Goal: Transaction & Acquisition: Purchase product/service

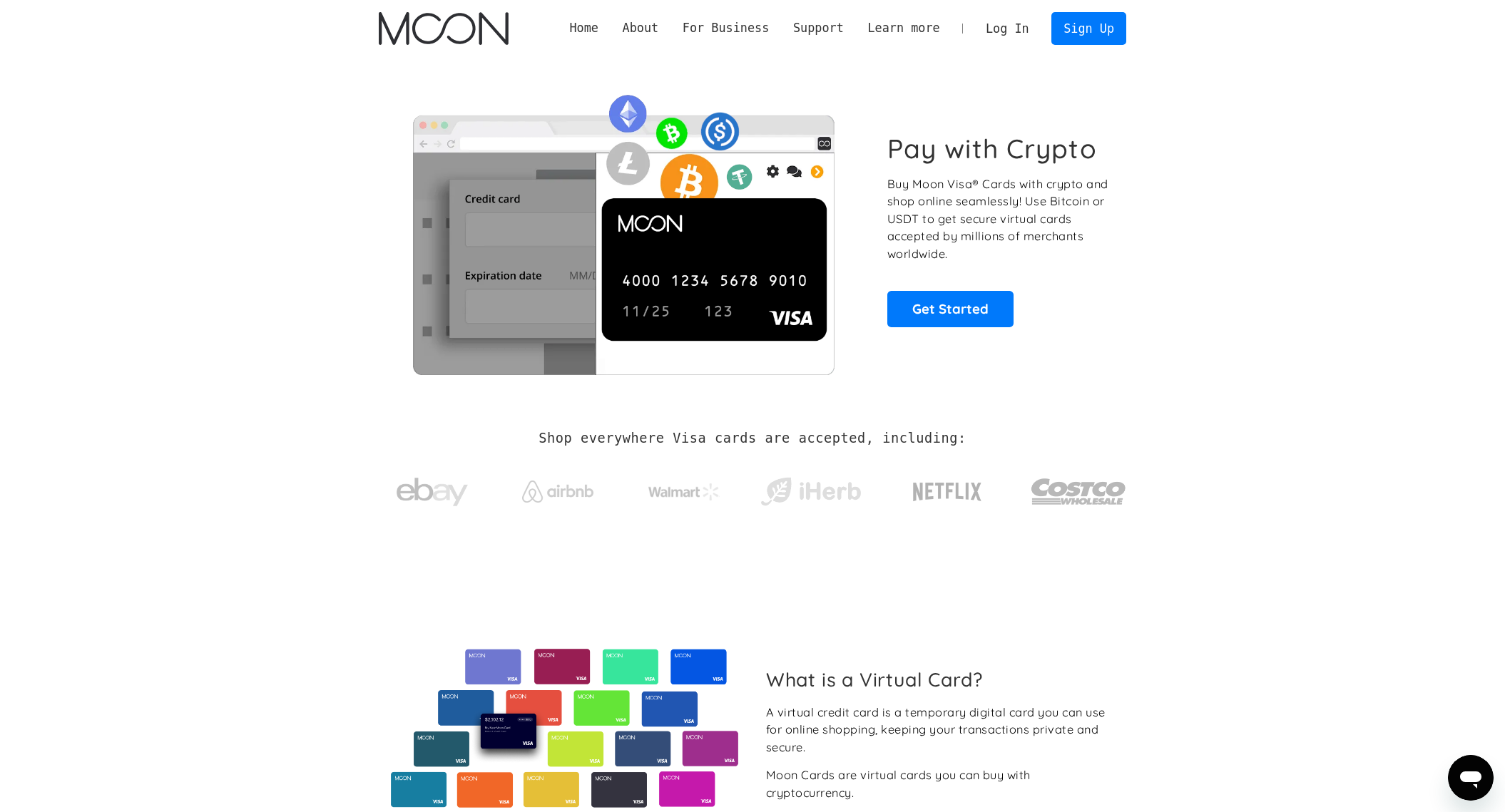
click at [1008, 26] on link "Log In" at bounding box center [1007, 28] width 67 height 31
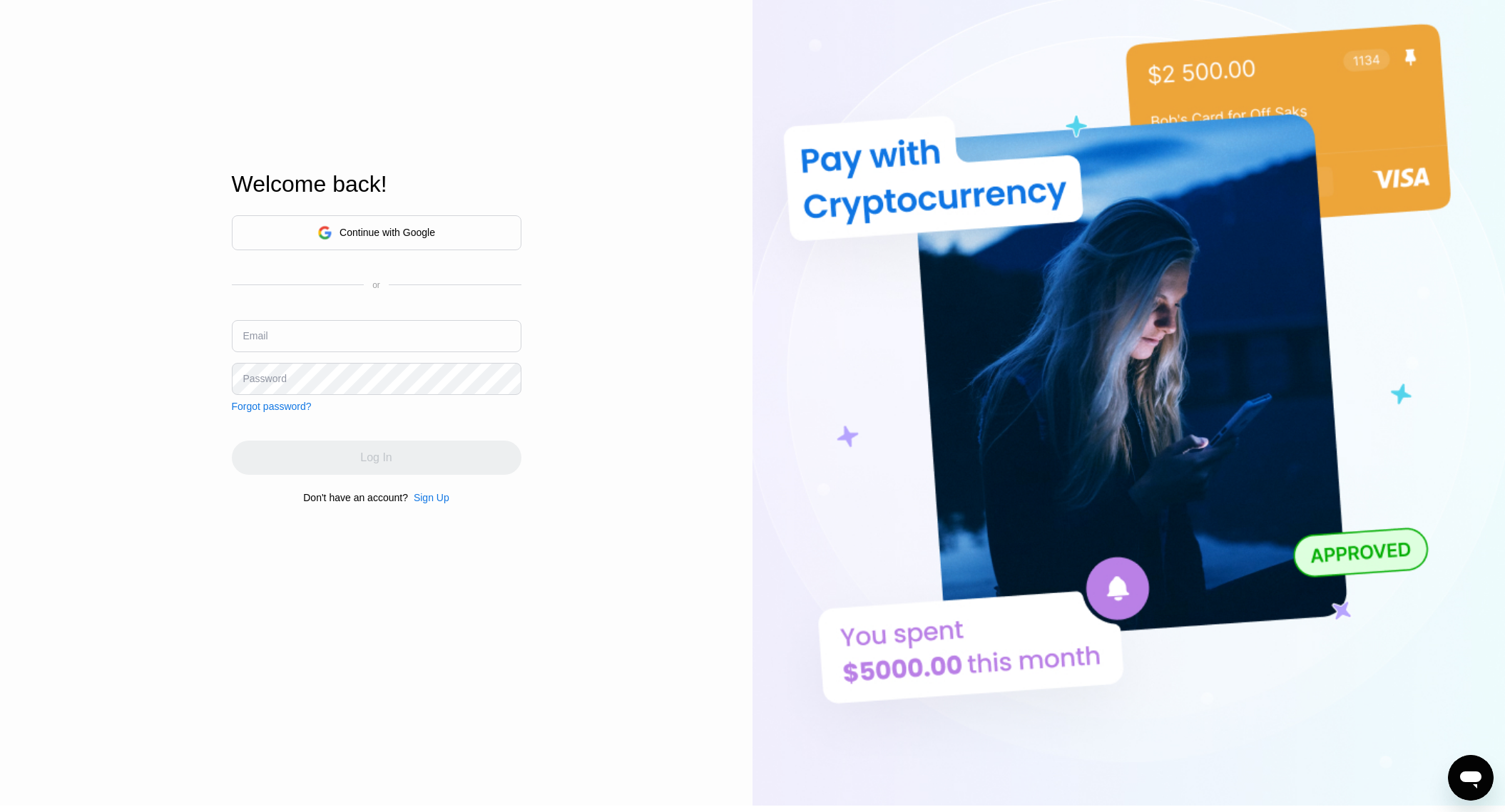
scroll to position [89, 0]
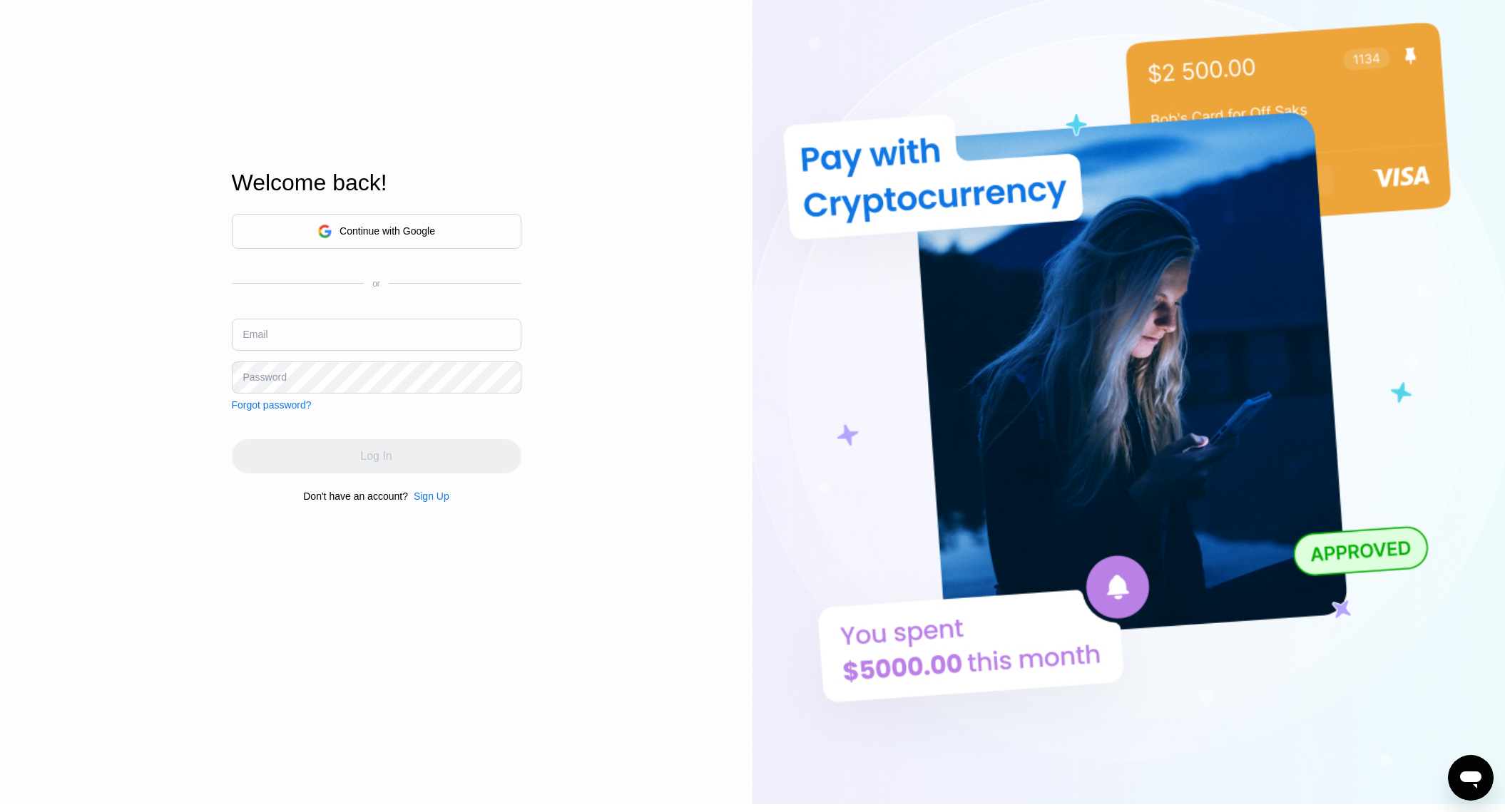
click at [380, 347] on input "text" at bounding box center [376, 335] width 290 height 32
type input "[PERSON_NAME][EMAIL_ADDRESS][DOMAIN_NAME]"
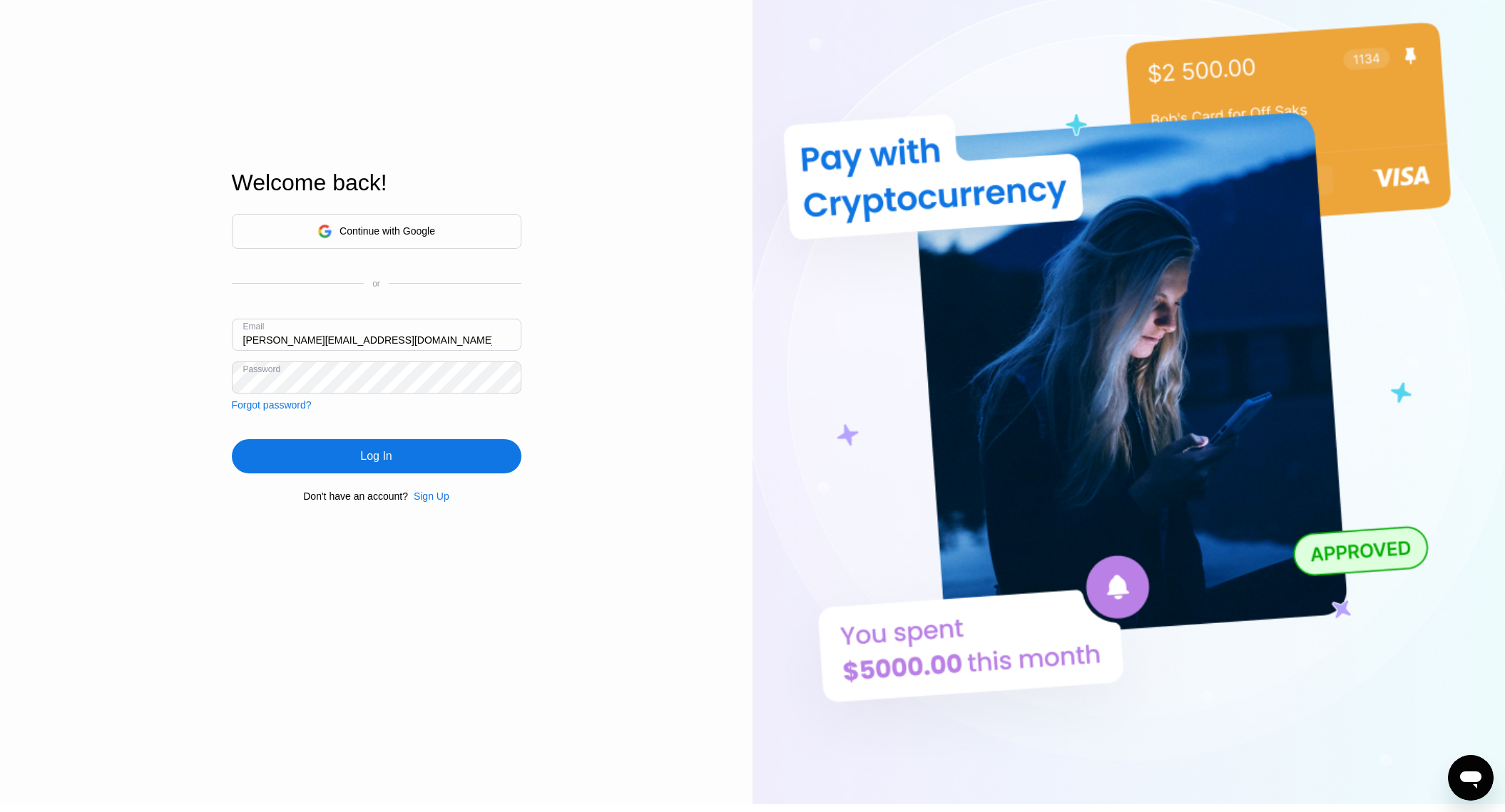
click at [401, 463] on div "Log In" at bounding box center [376, 456] width 290 height 35
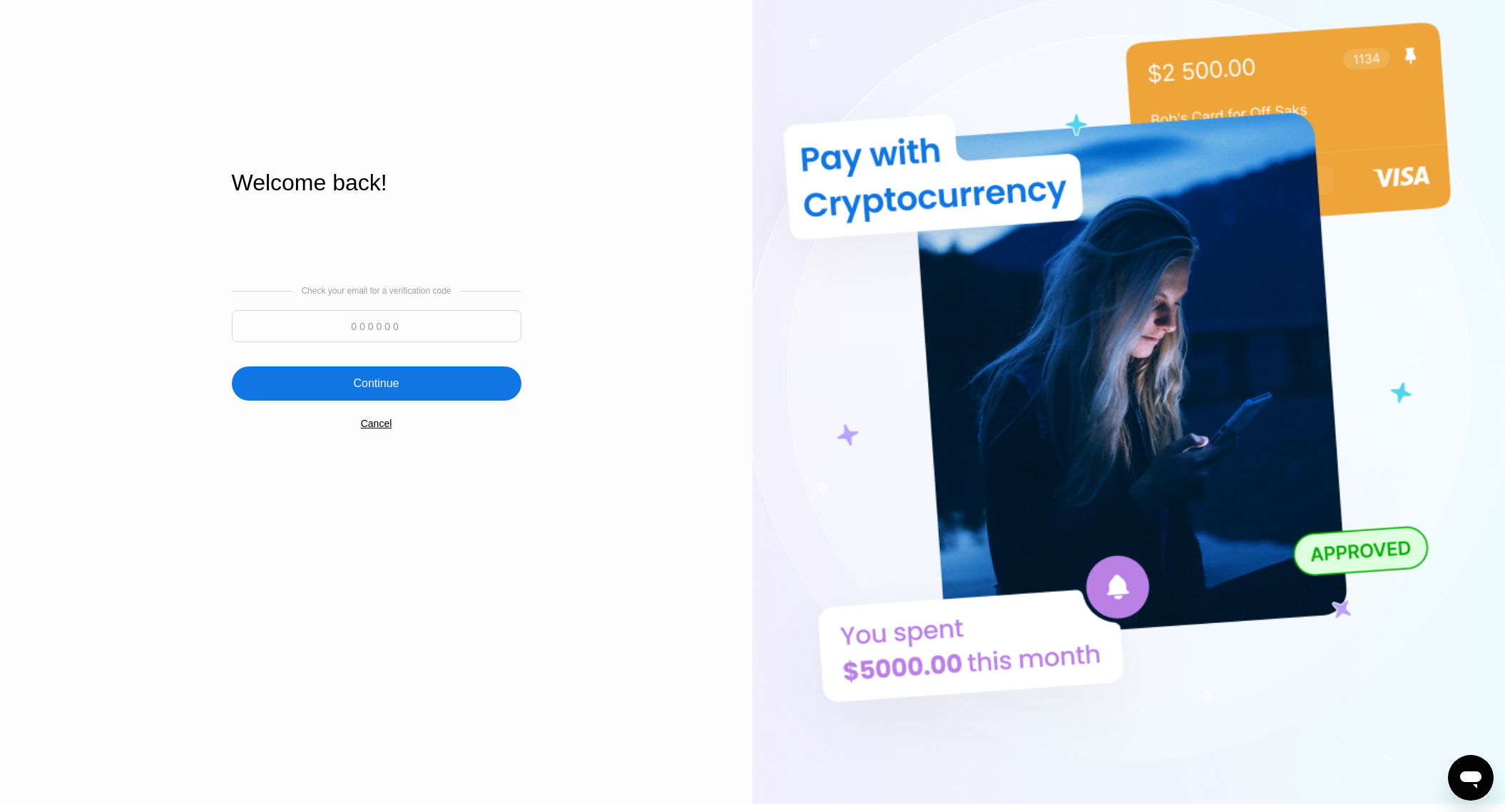
click at [414, 332] on input at bounding box center [376, 327] width 290 height 32
click at [592, 436] on div "Log In Sign Up EN Language English Save Welcome back! Check your email for a ve…" at bounding box center [376, 357] width 752 height 893
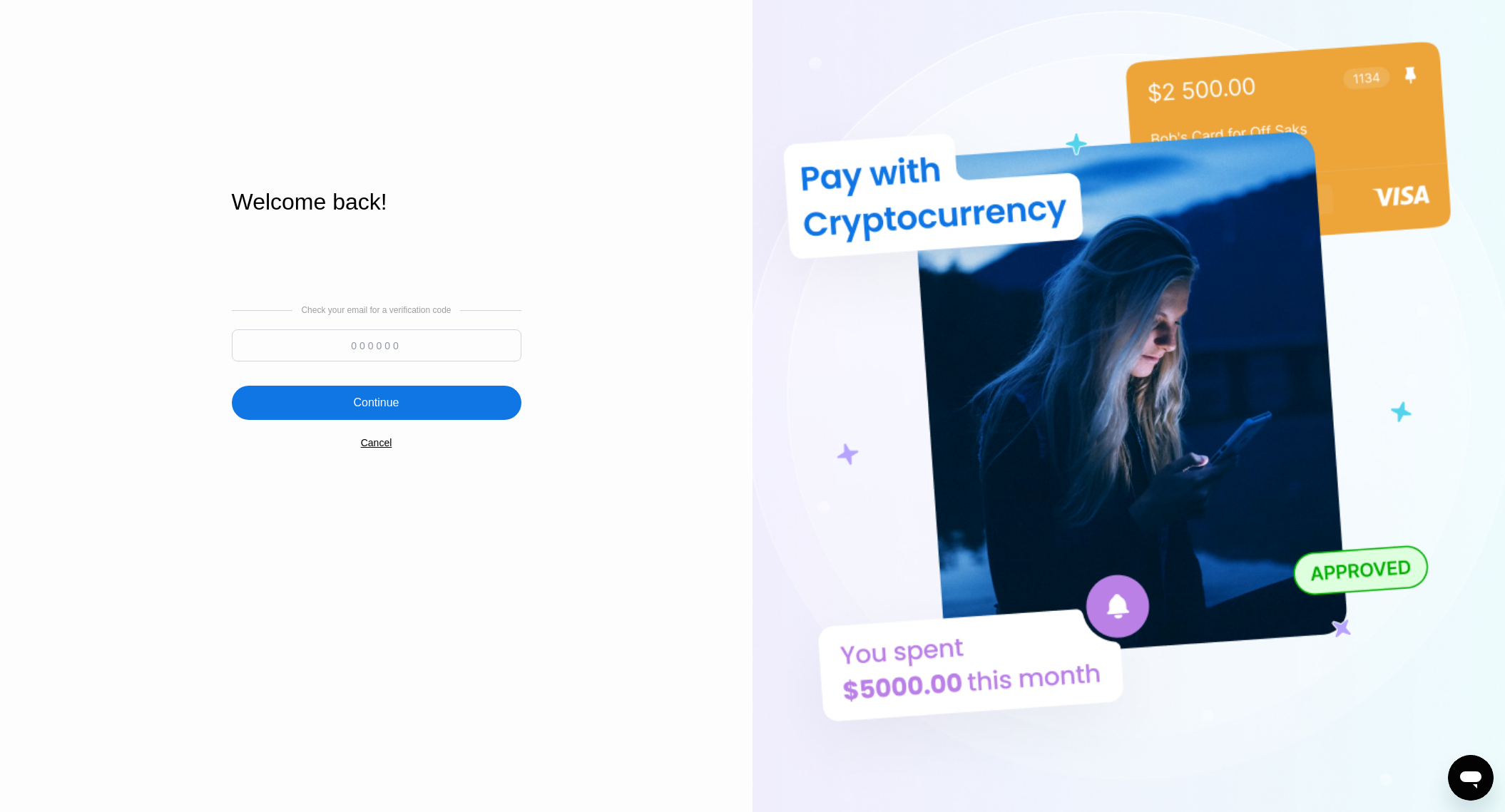
scroll to position [68, 0]
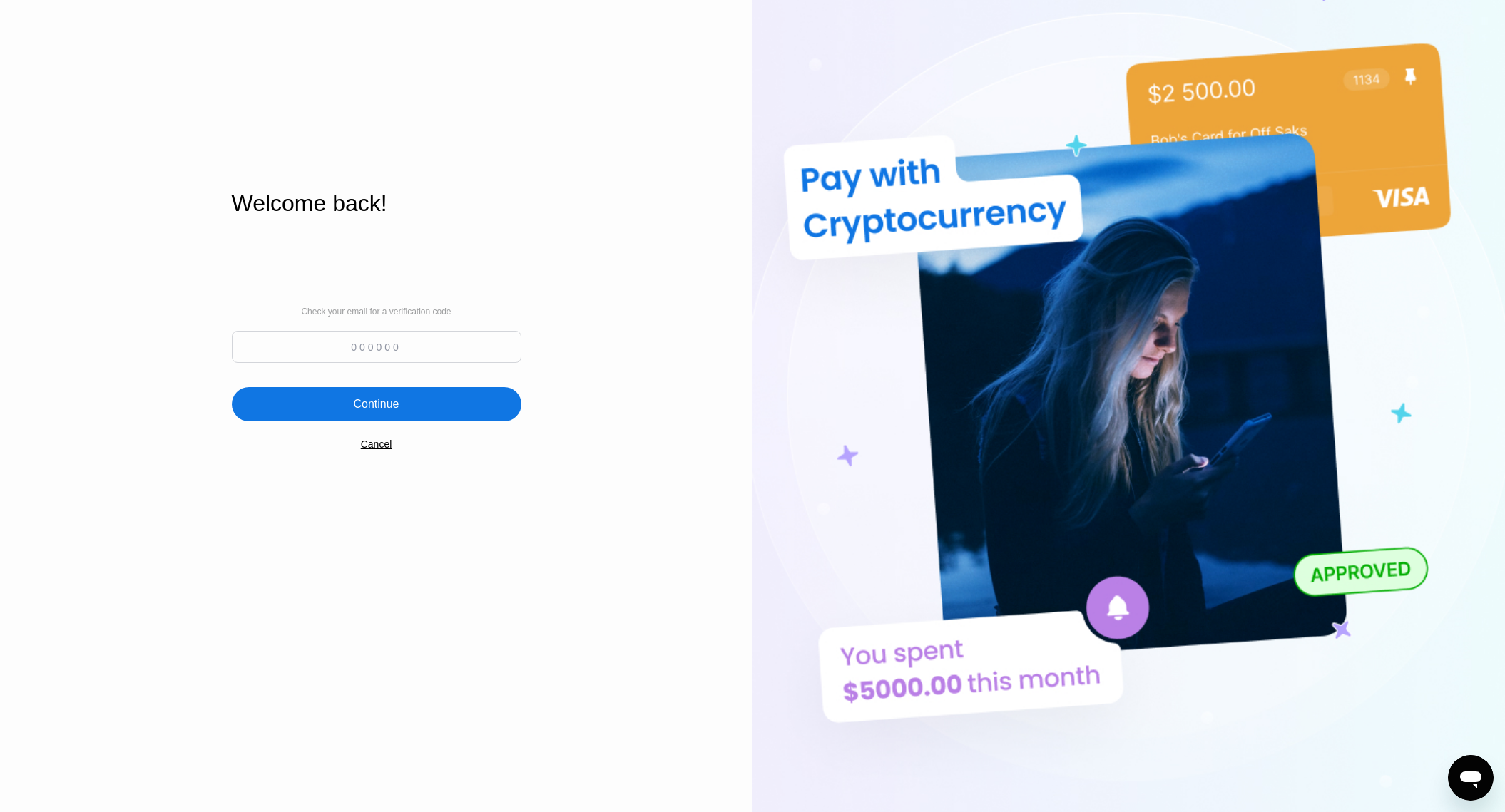
click at [449, 359] on input at bounding box center [376, 347] width 290 height 32
paste input "141570"
type input "141570"
click at [312, 402] on div "Continue" at bounding box center [376, 404] width 290 height 35
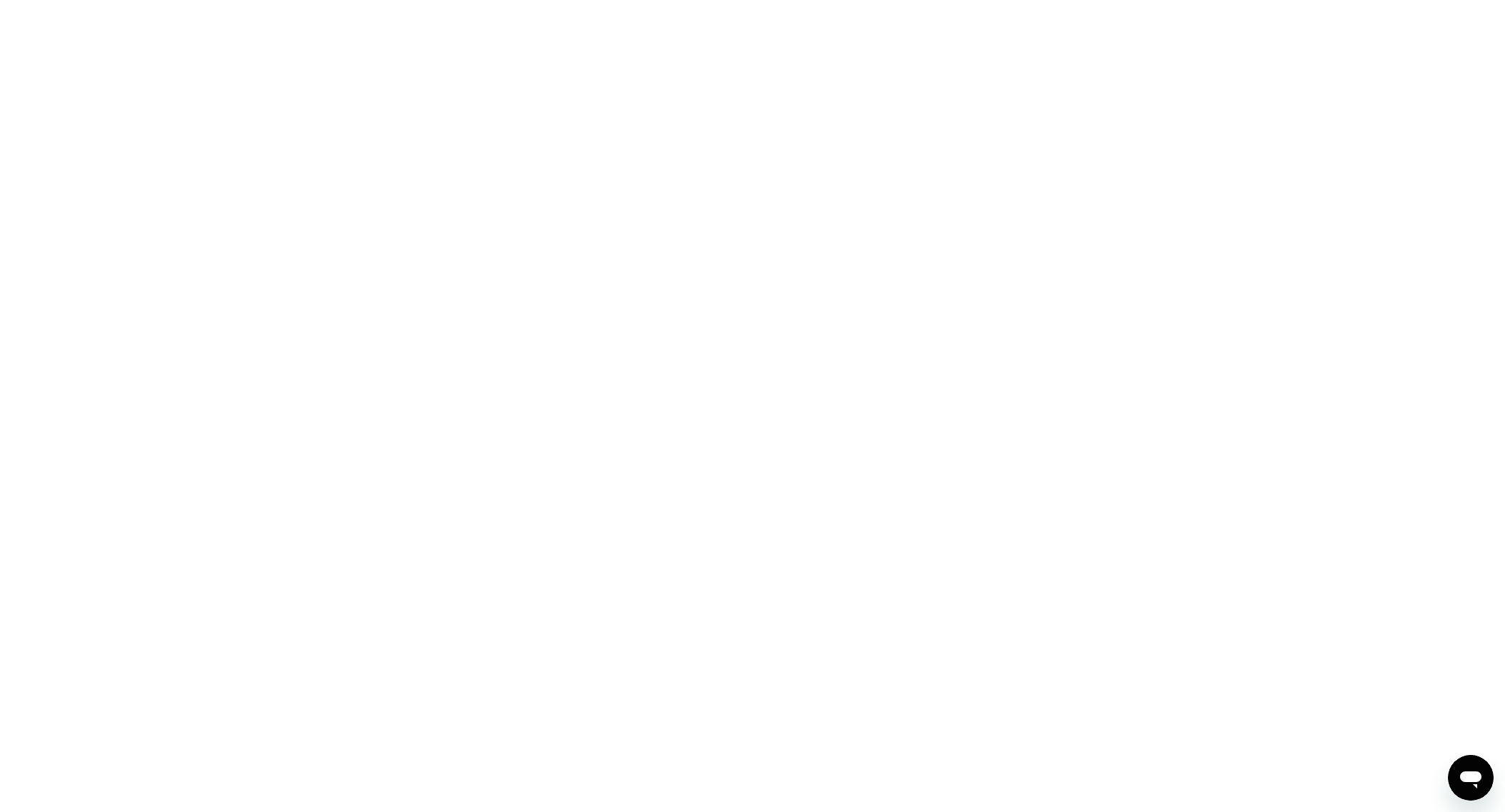
scroll to position [0, 0]
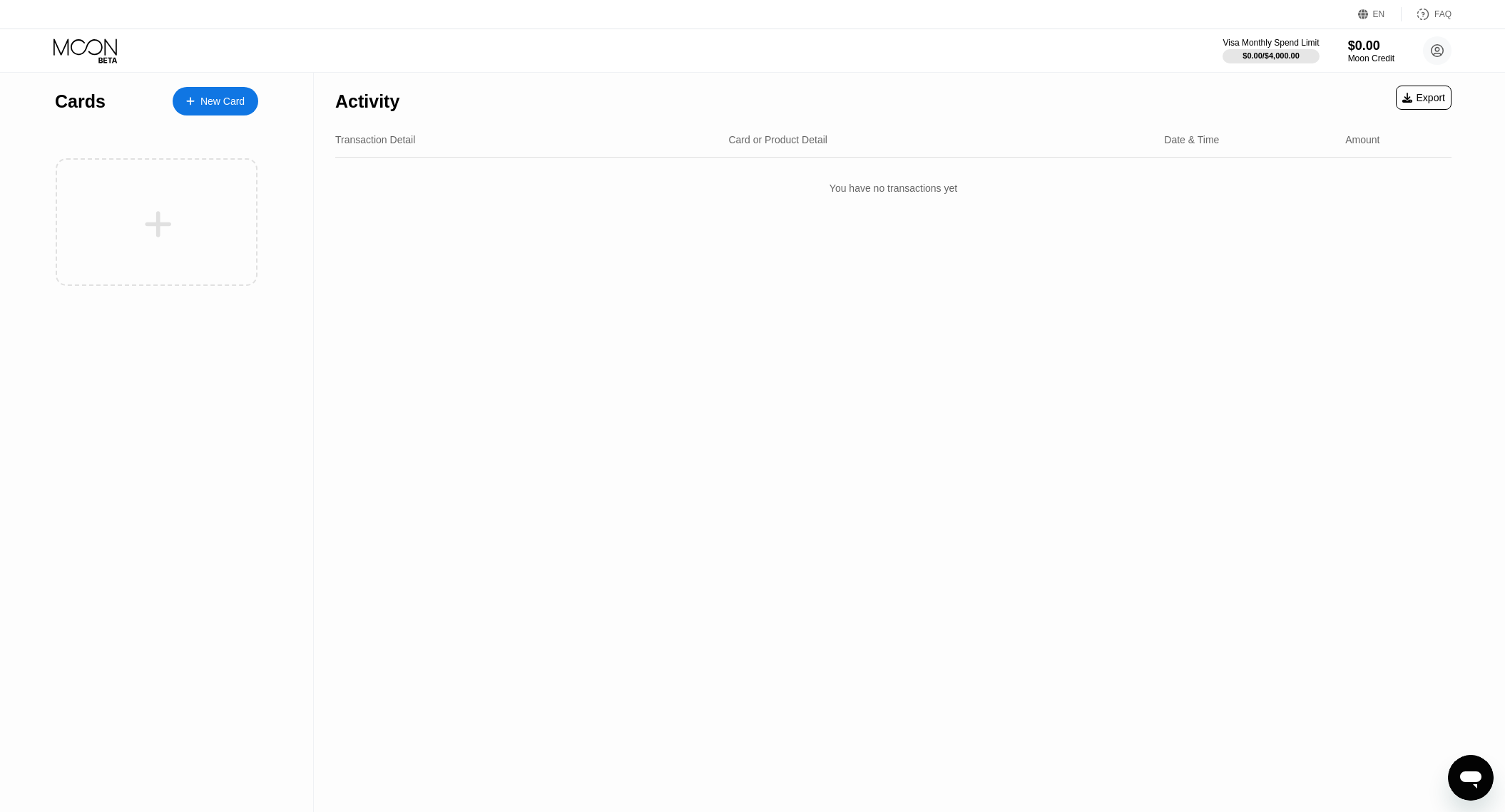
click at [229, 106] on div "New Card" at bounding box center [222, 101] width 44 height 12
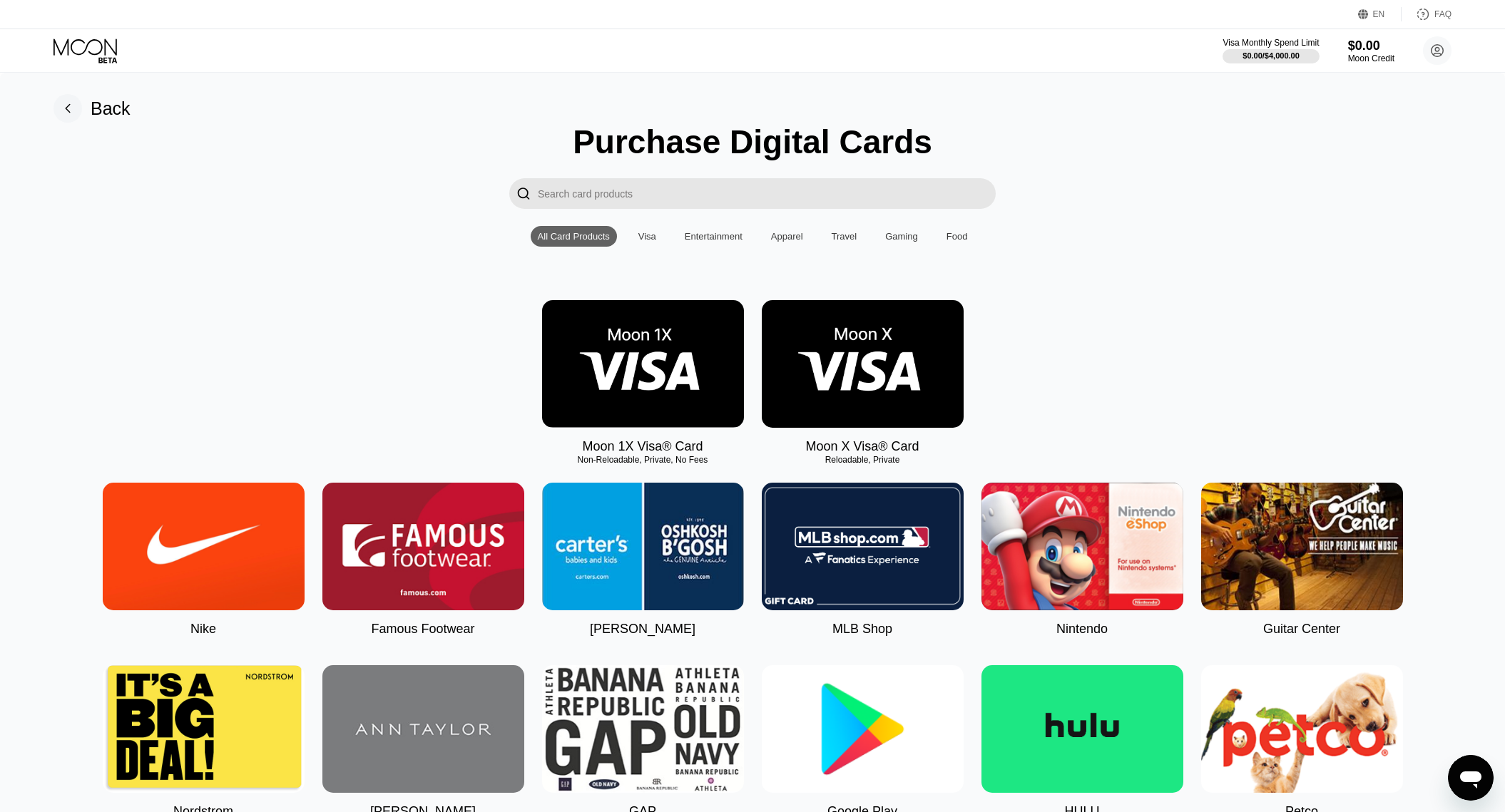
click at [1291, 197] on div "" at bounding box center [753, 193] width 1462 height 30
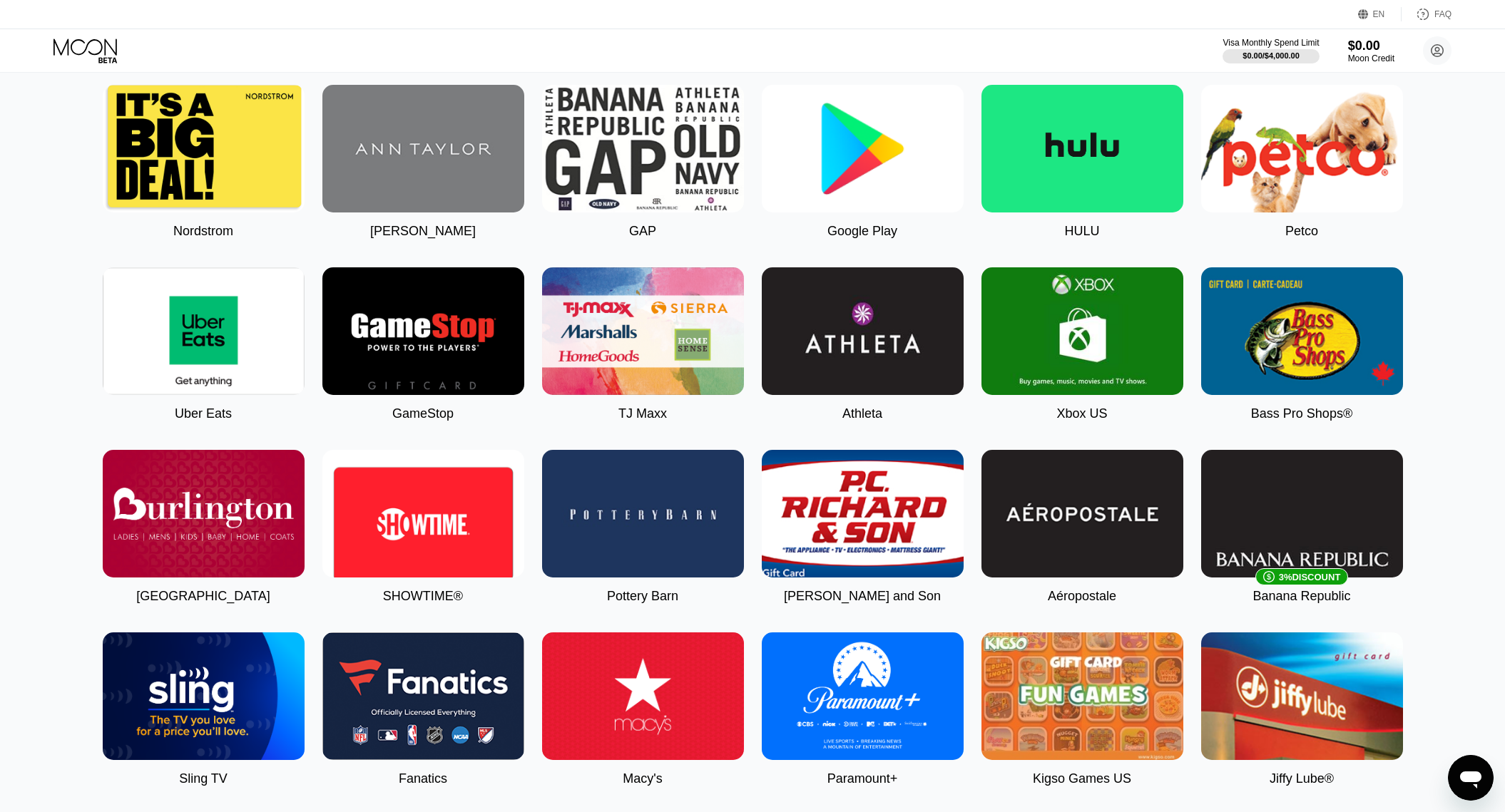
scroll to position [580, 0]
click at [889, 697] on img at bounding box center [862, 696] width 201 height 128
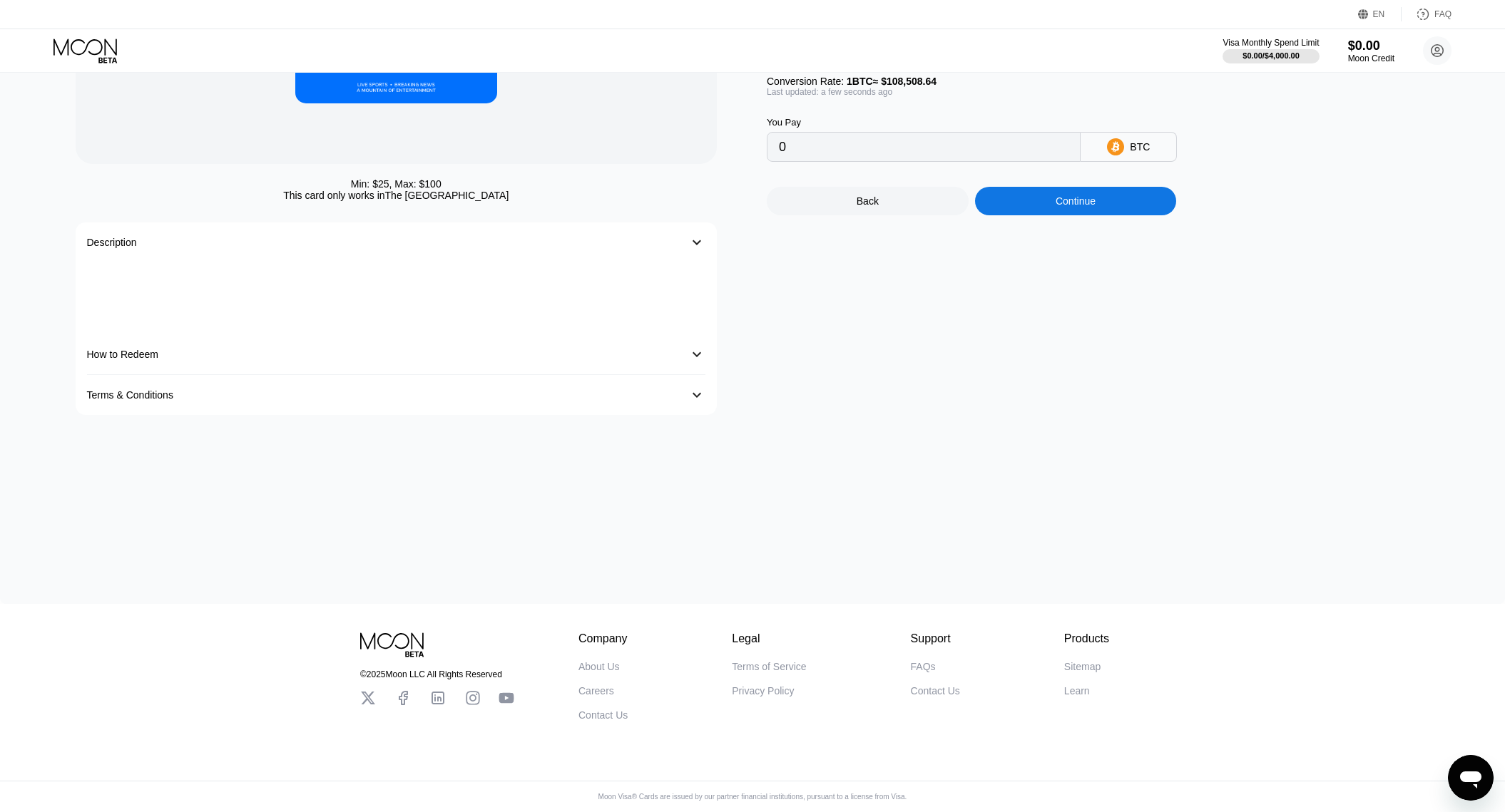
type input "0.00023040"
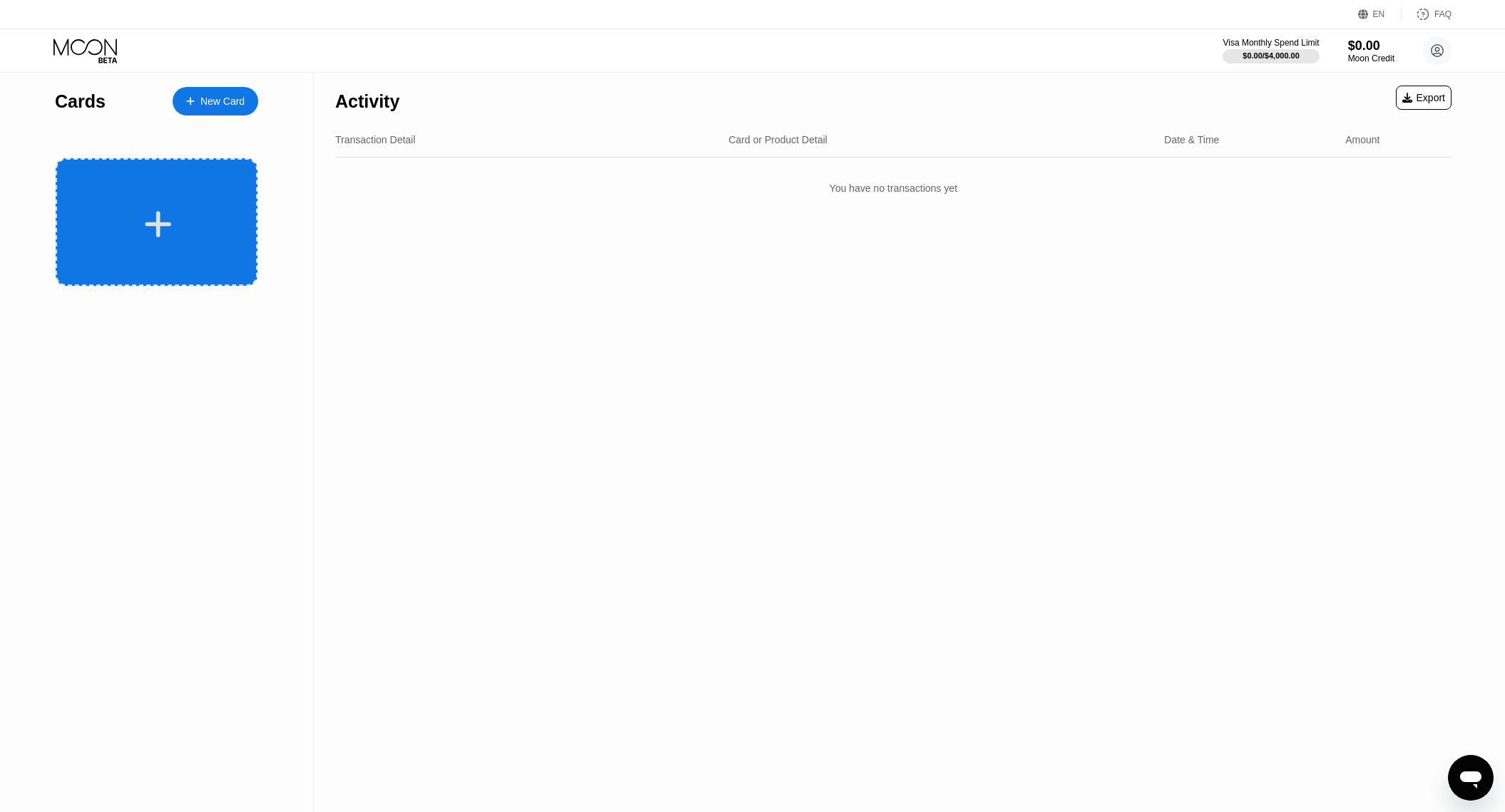
click at [196, 219] on div at bounding box center [158, 224] width 177 height 32
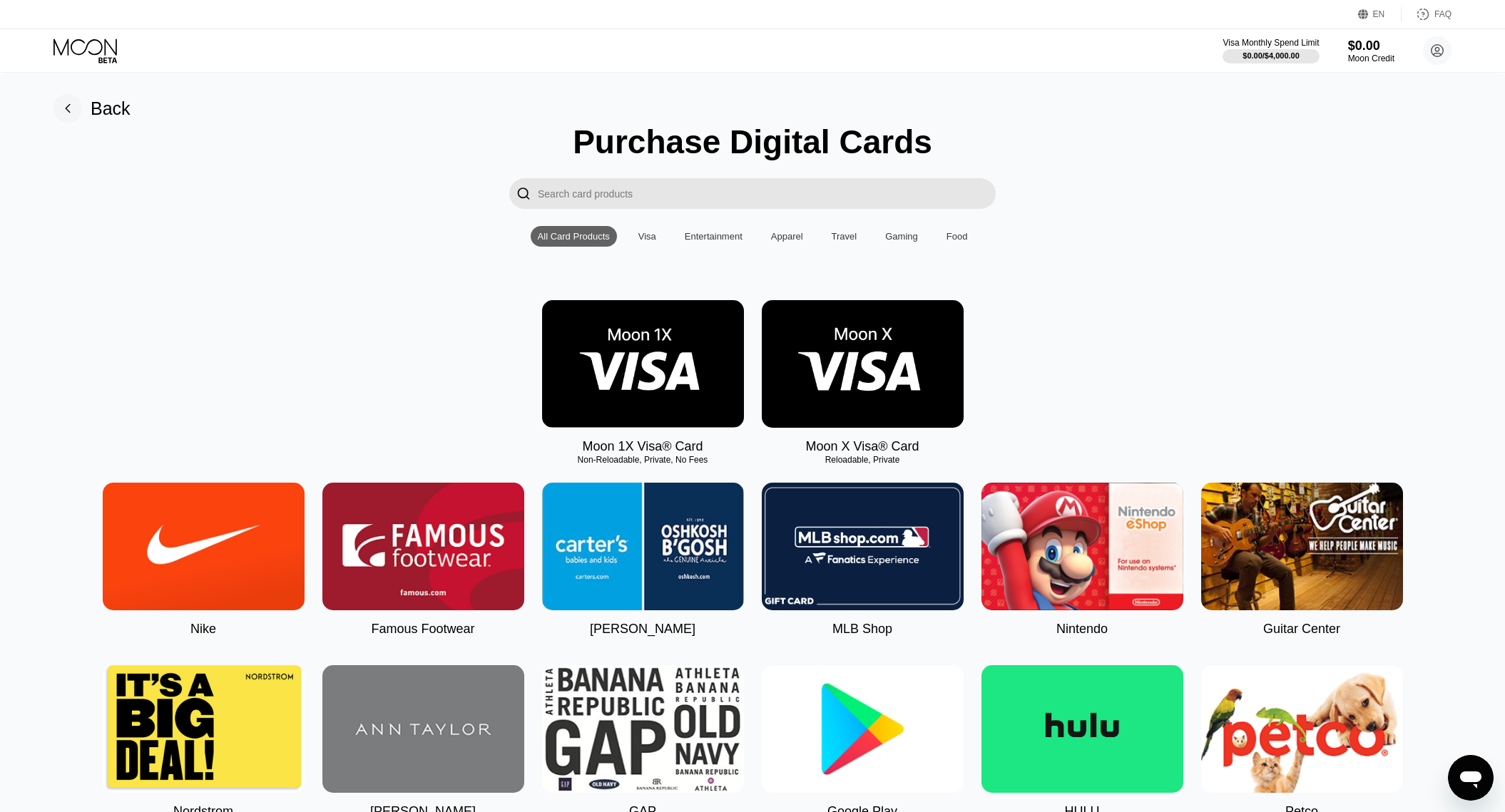
click at [650, 236] on div "Visa" at bounding box center [647, 236] width 18 height 10
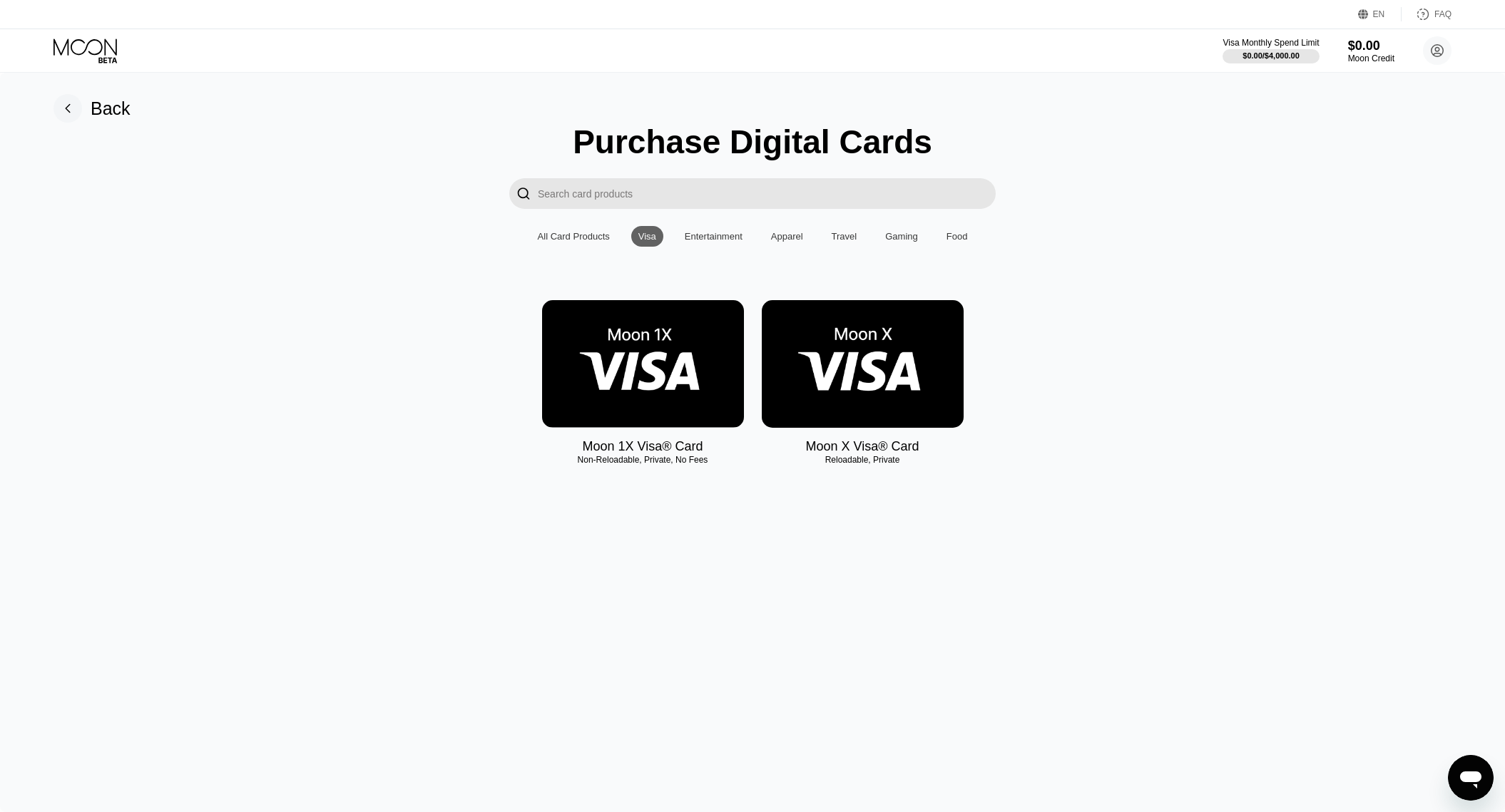
click at [846, 379] on img at bounding box center [862, 363] width 201 height 128
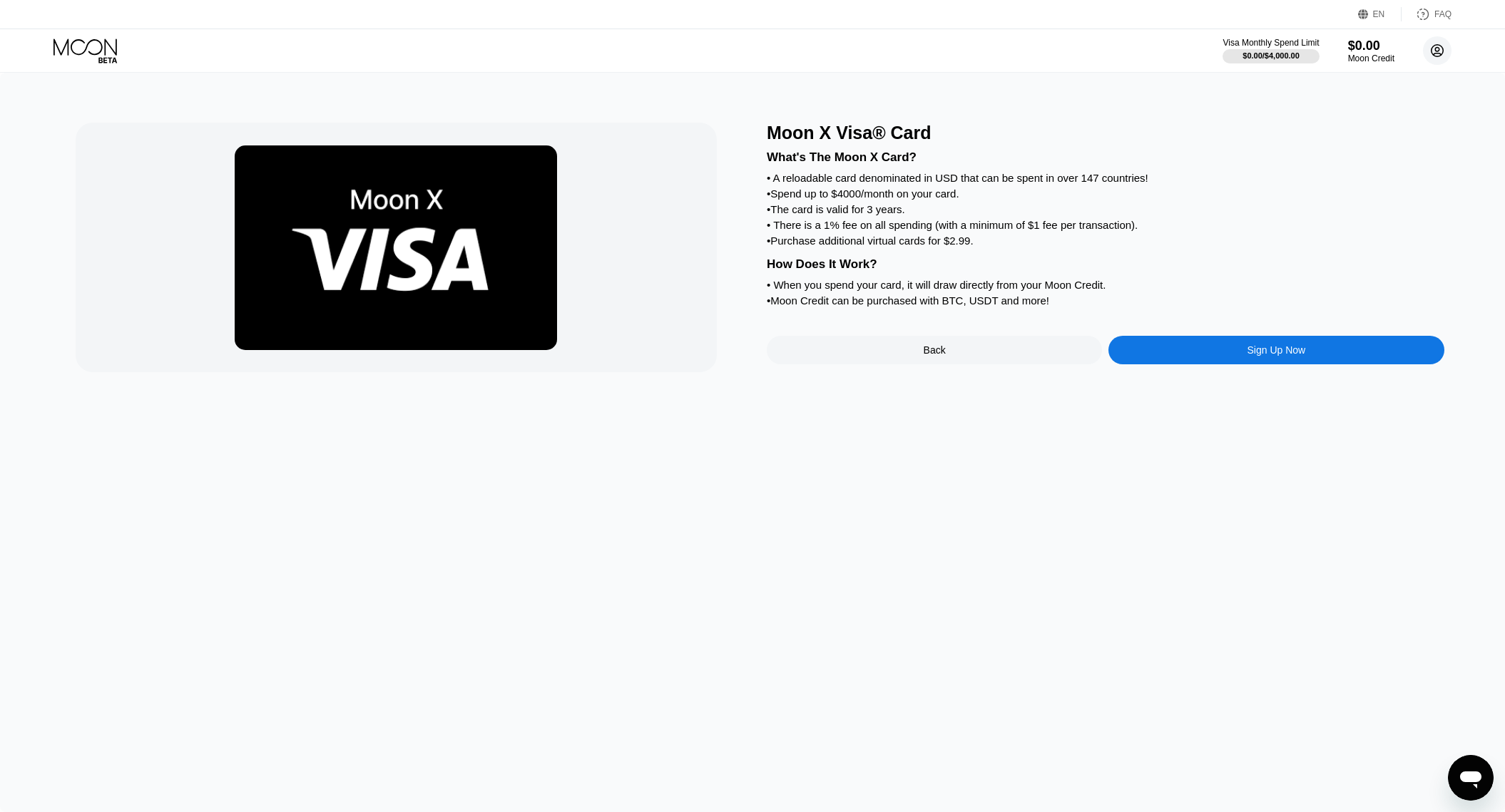
click at [1430, 49] on circle at bounding box center [1438, 51] width 29 height 29
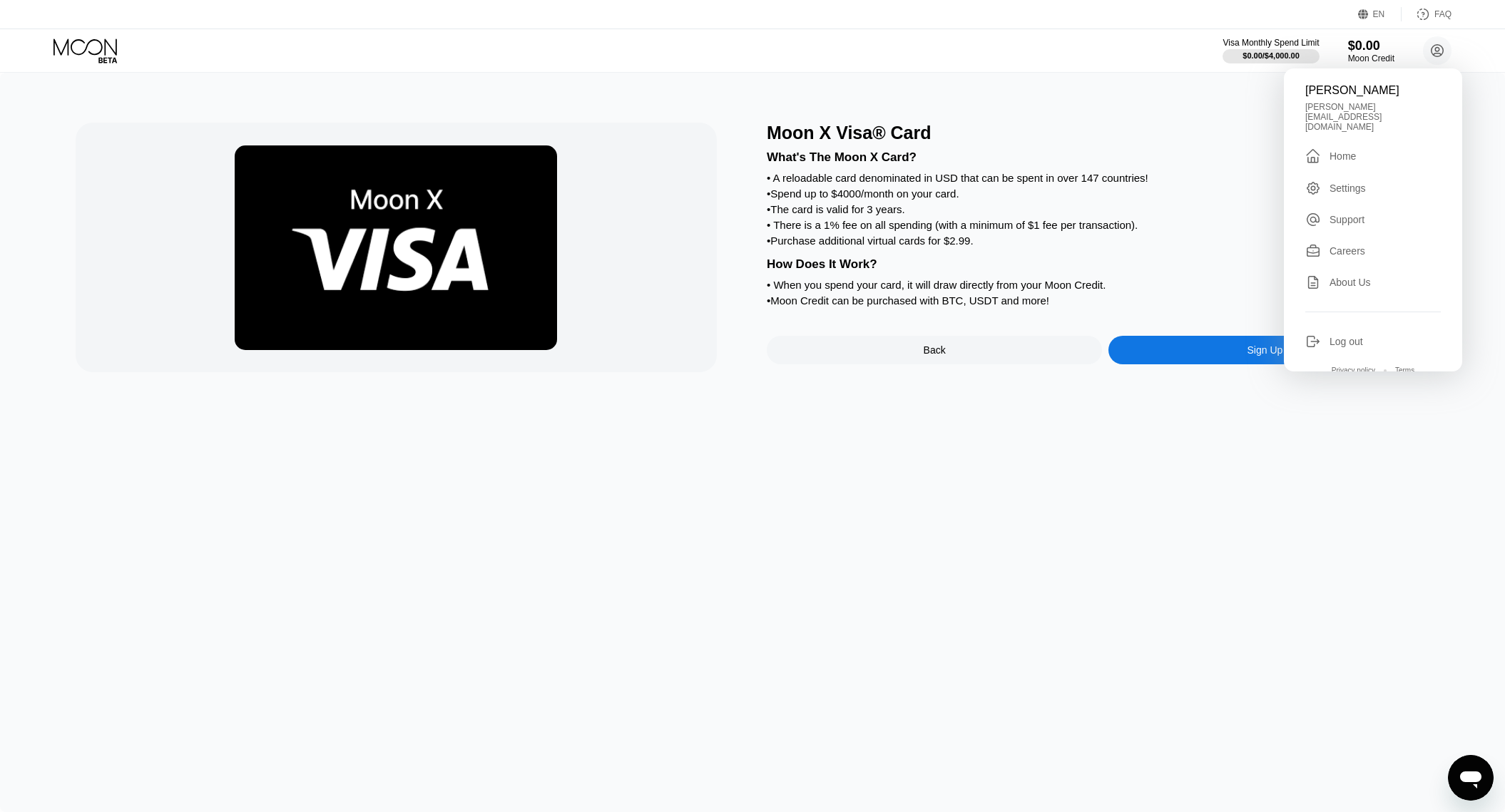
click at [1352, 182] on div "Settings" at bounding box center [1347, 188] width 36 height 11
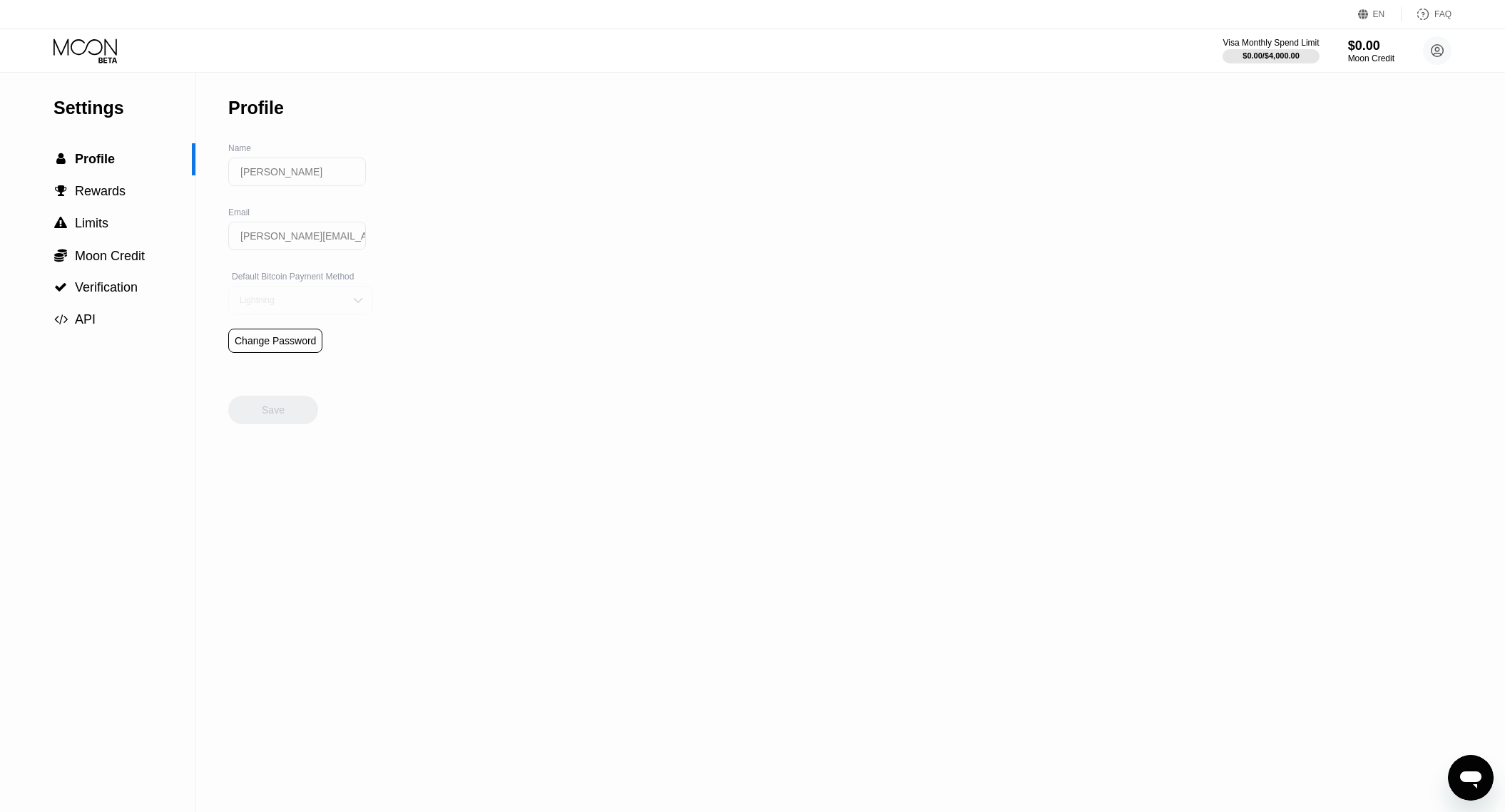
click at [327, 308] on div "Lightning" at bounding box center [300, 300] width 144 height 29
click at [466, 305] on div "Settings  Profile  Rewards  Limits  Moon Credit  Verification  API Profil…" at bounding box center [752, 442] width 1505 height 739
click at [117, 192] on span "Rewards" at bounding box center [100, 191] width 51 height 14
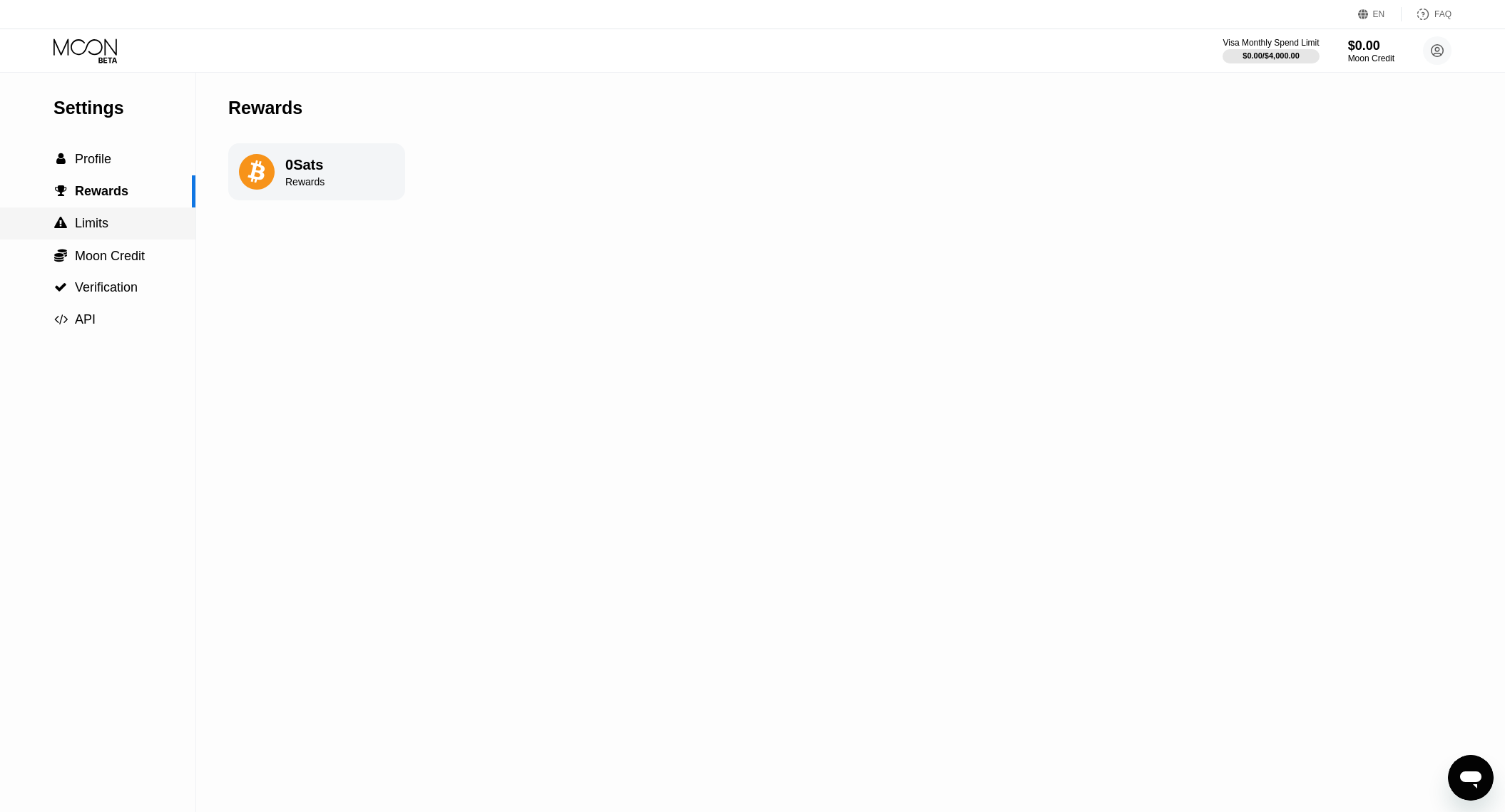
click at [108, 224] on span "Limits" at bounding box center [92, 223] width 34 height 14
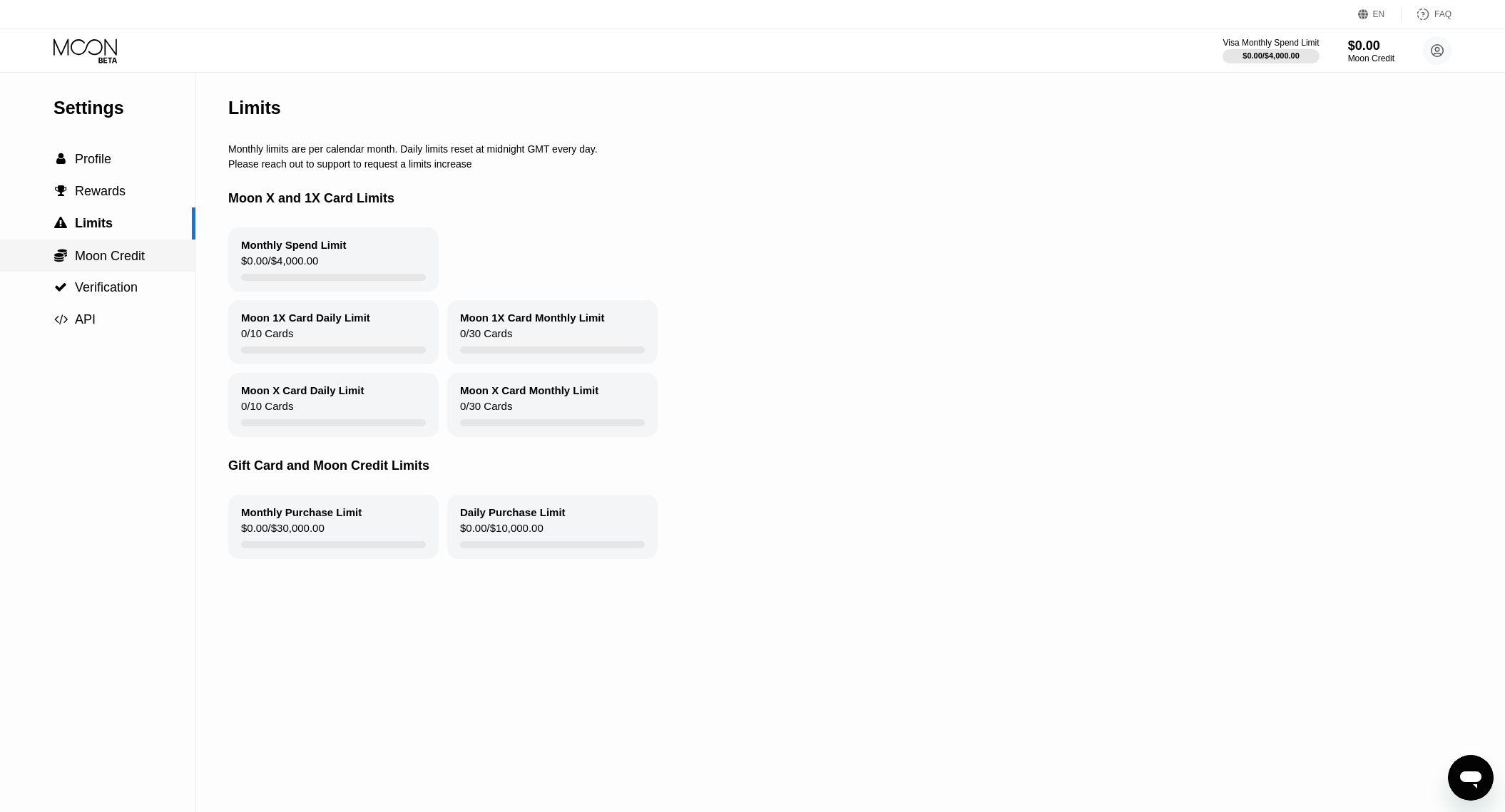
click at [110, 249] on span "Moon Credit" at bounding box center [109, 256] width 70 height 14
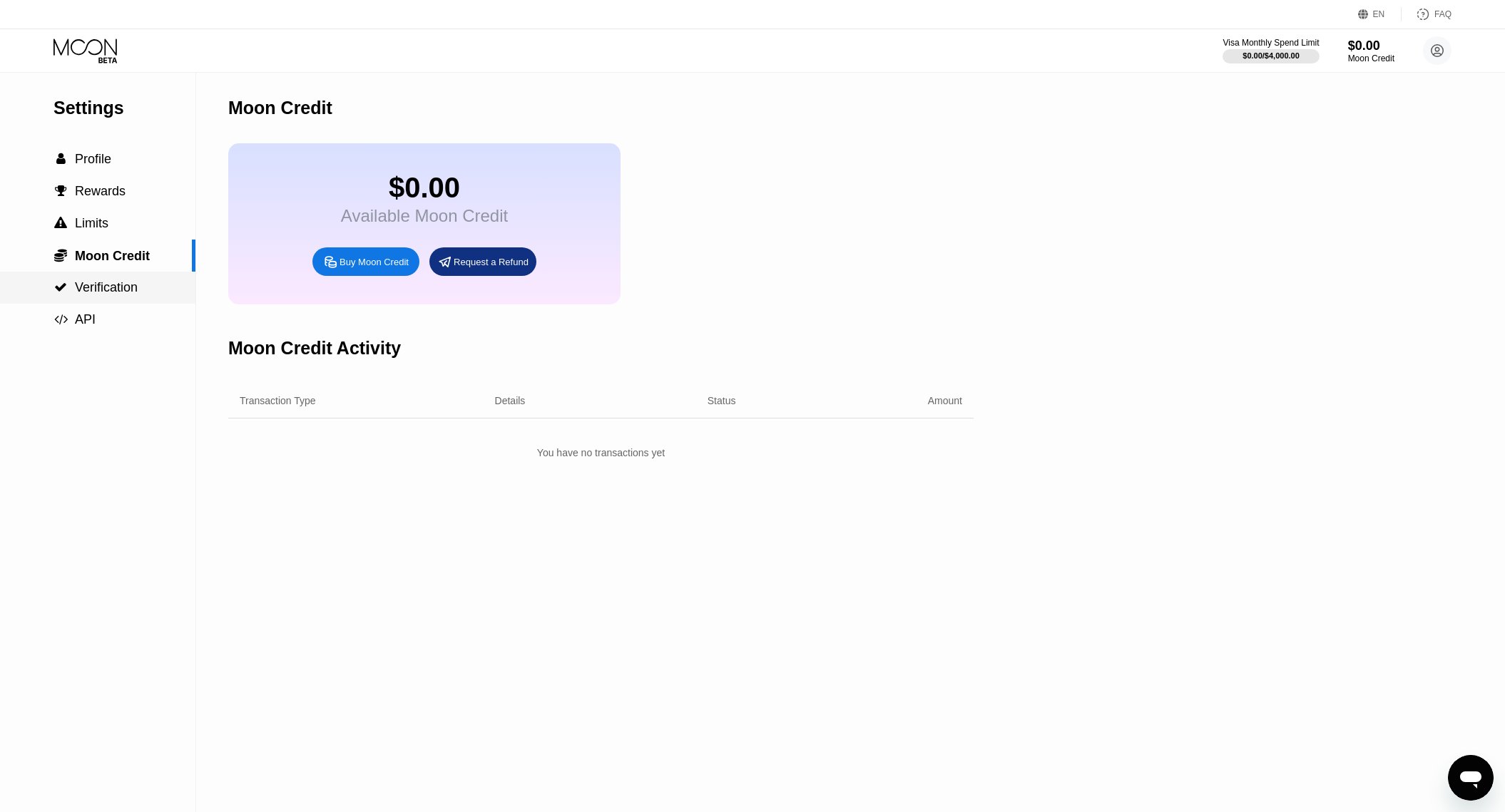
click at [113, 286] on span "Verification" at bounding box center [106, 287] width 63 height 14
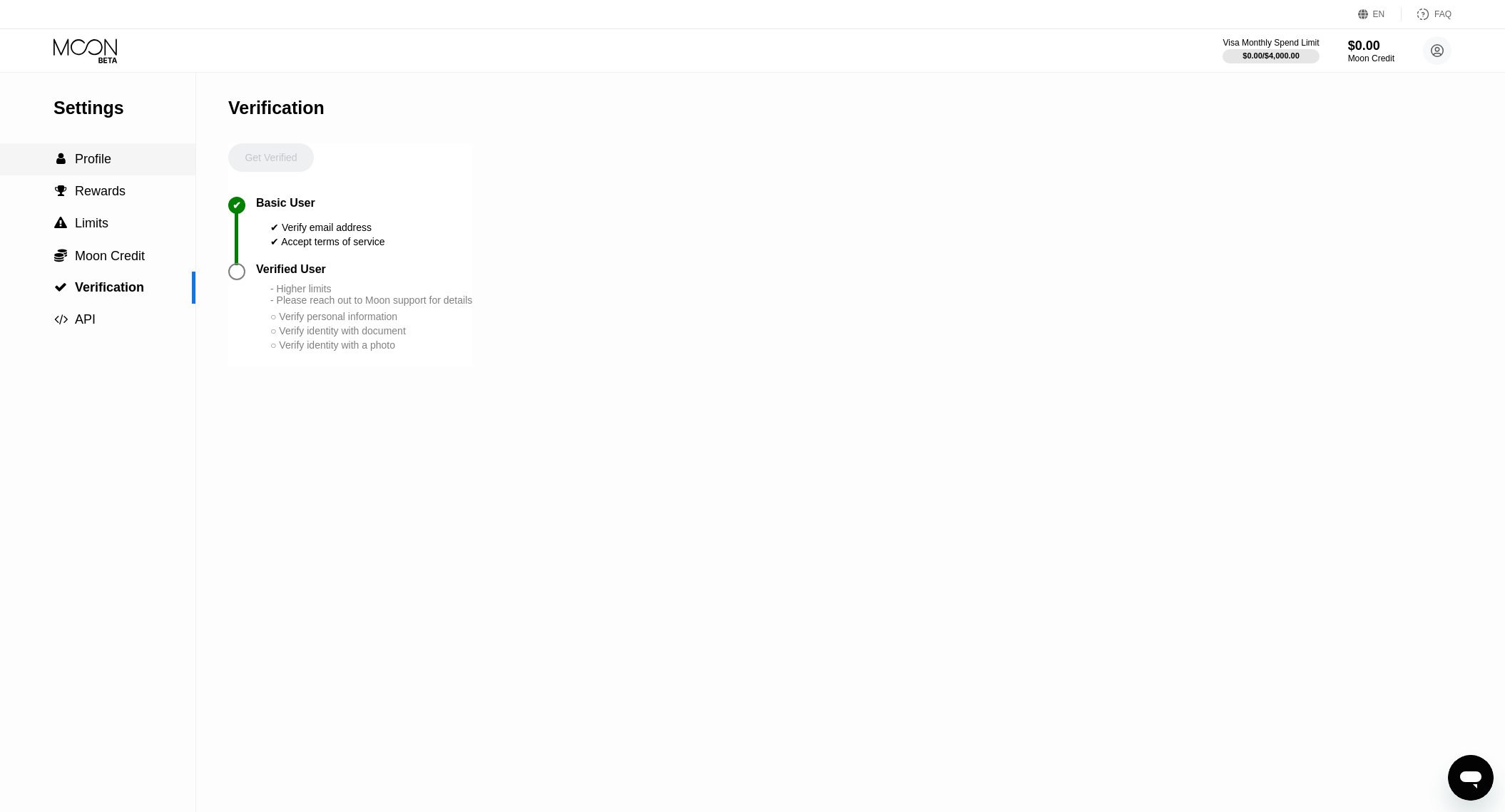
click at [109, 169] on div " Profile" at bounding box center [97, 160] width 195 height 32
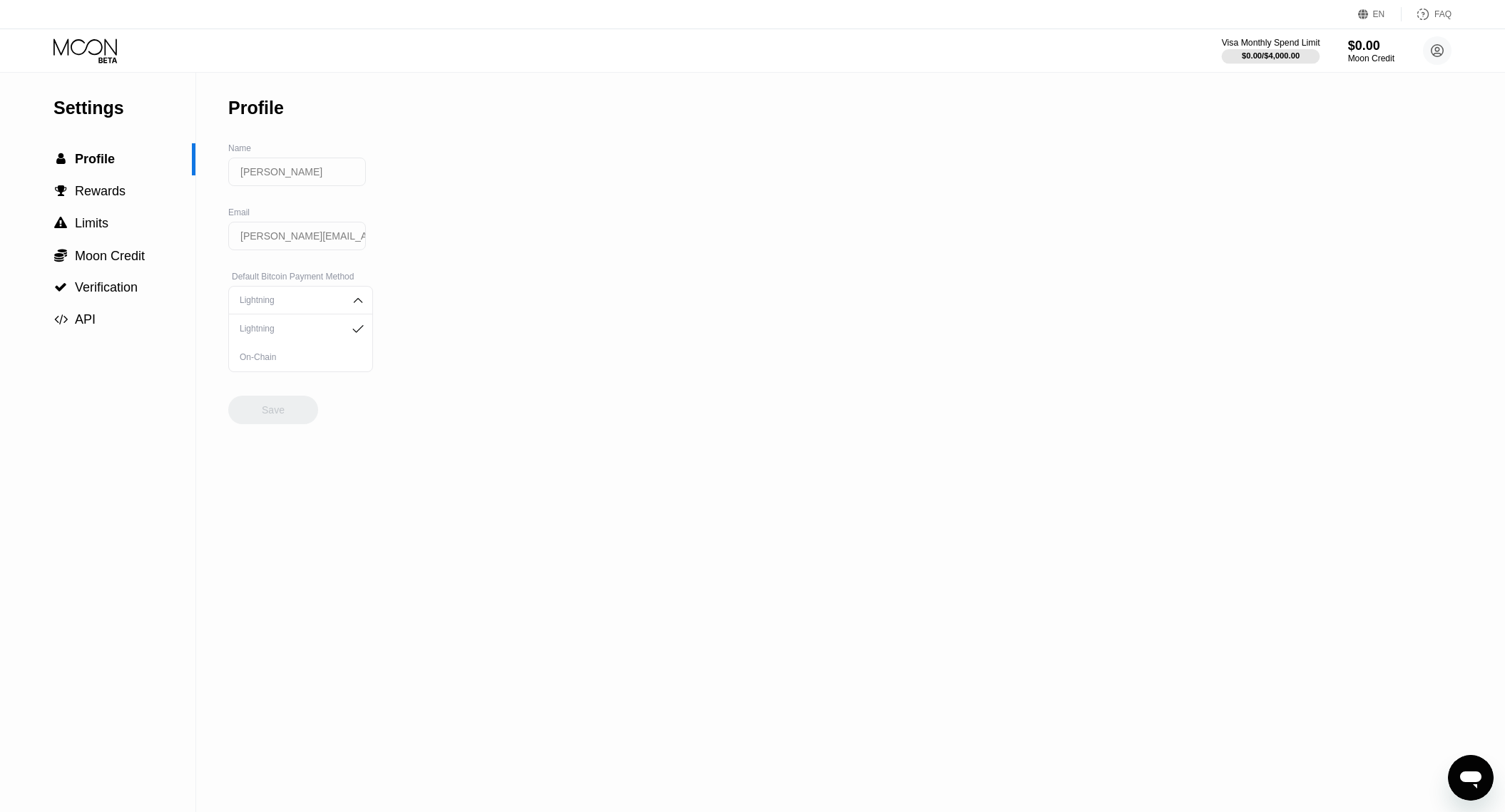
click at [1243, 49] on div at bounding box center [1271, 56] width 99 height 14
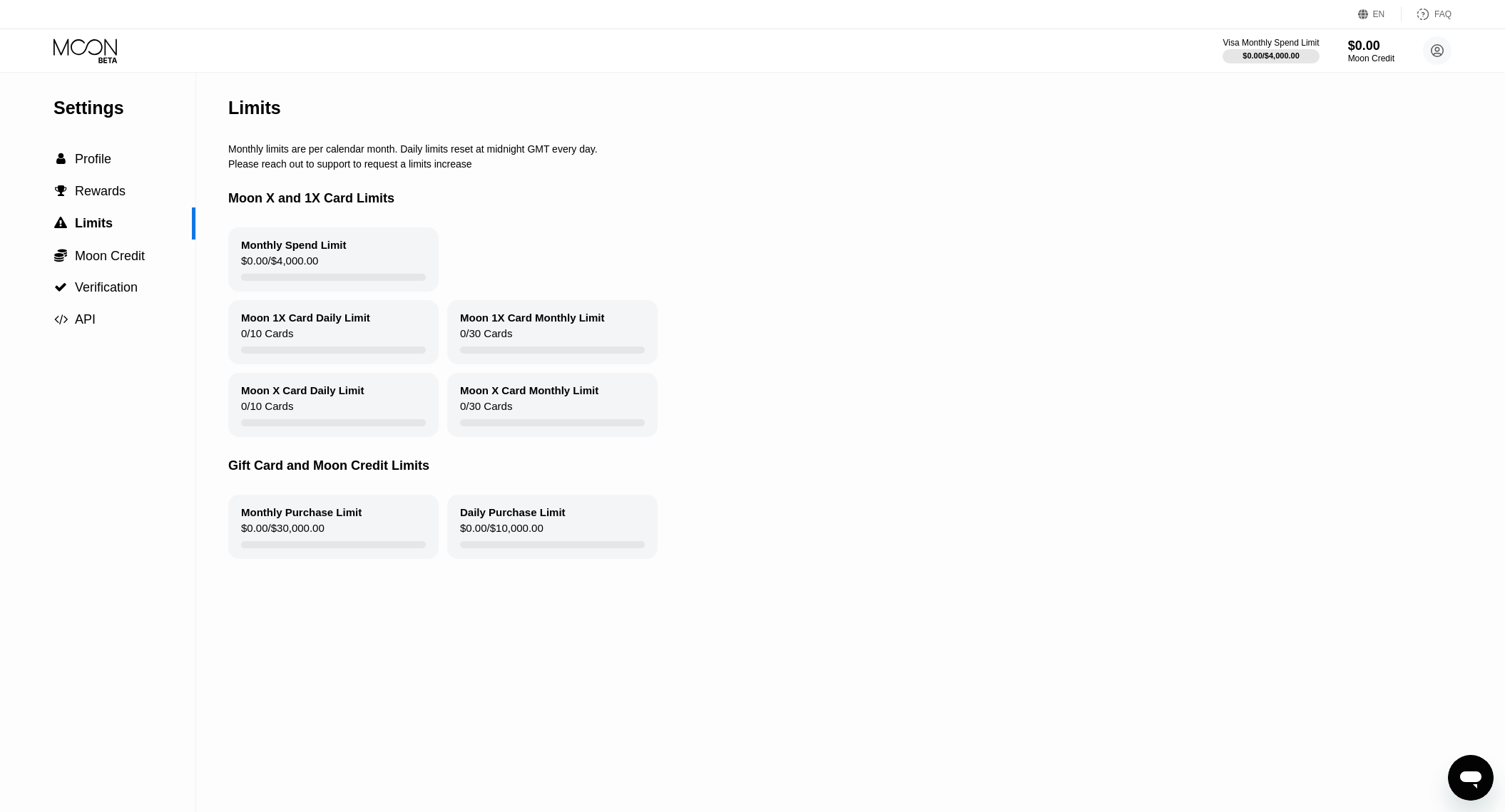
click at [106, 53] on icon at bounding box center [87, 51] width 67 height 25
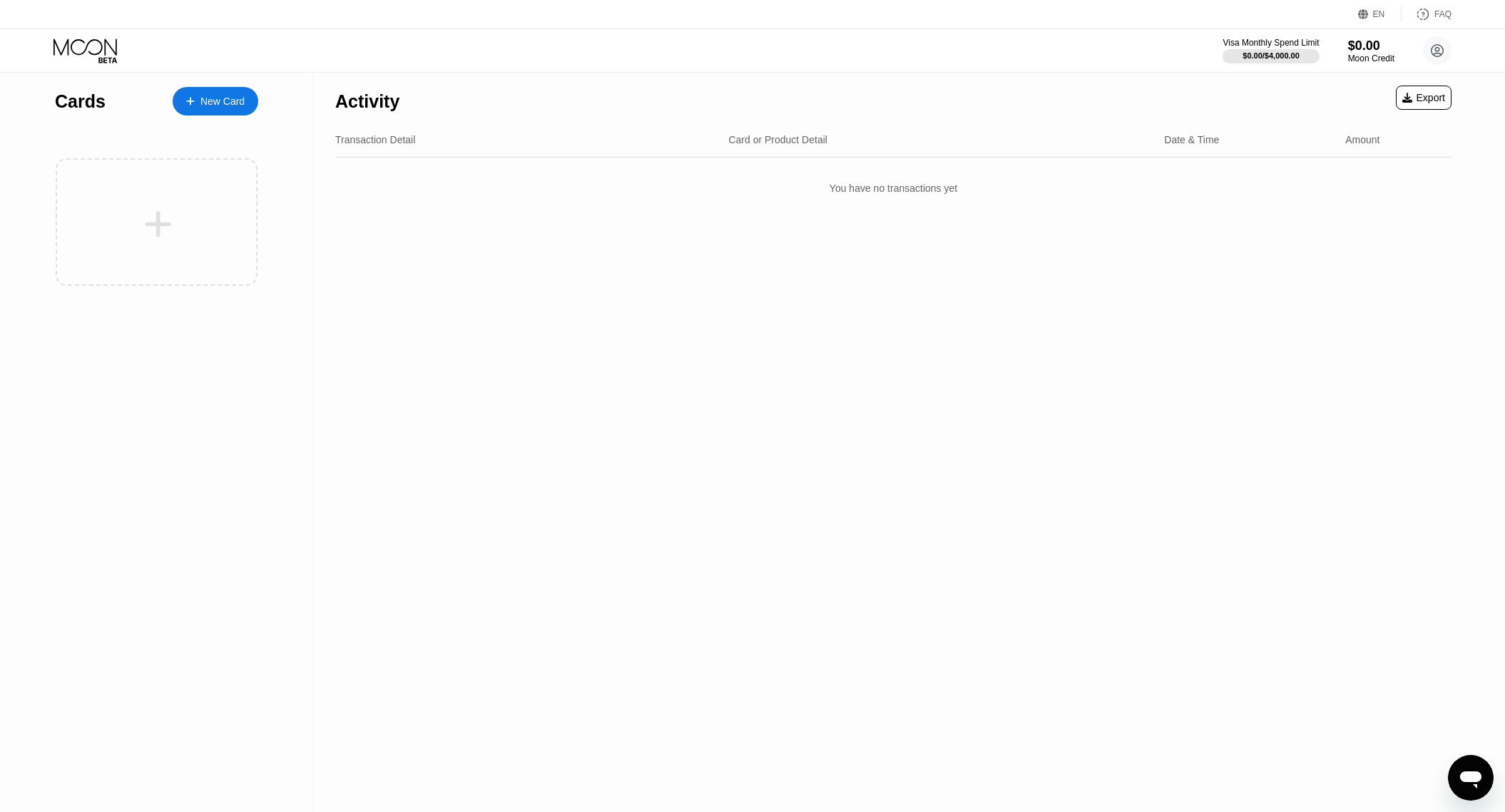
click at [222, 103] on div "New Card" at bounding box center [222, 101] width 44 height 12
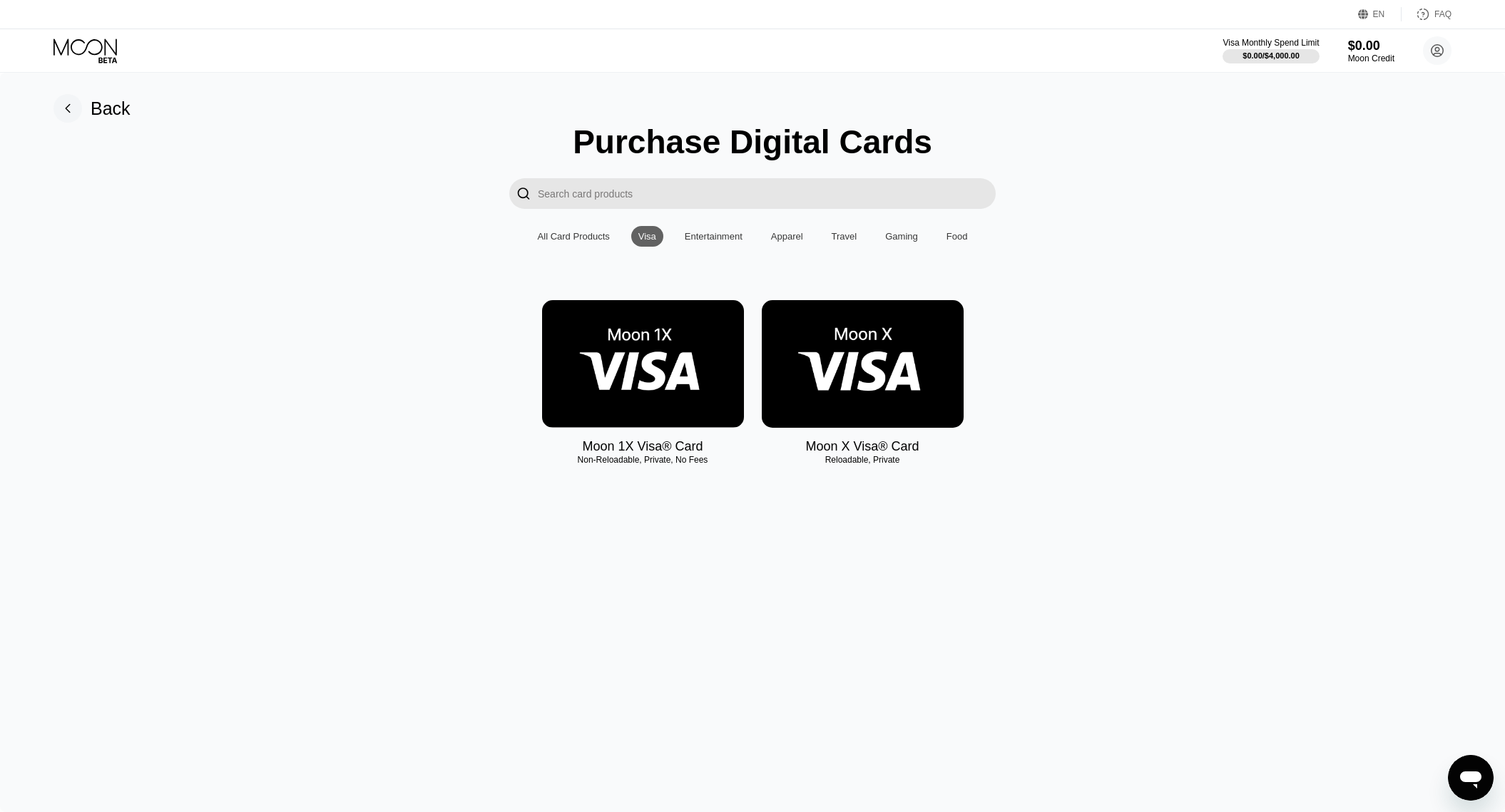
click at [684, 365] on img at bounding box center [642, 363] width 201 height 128
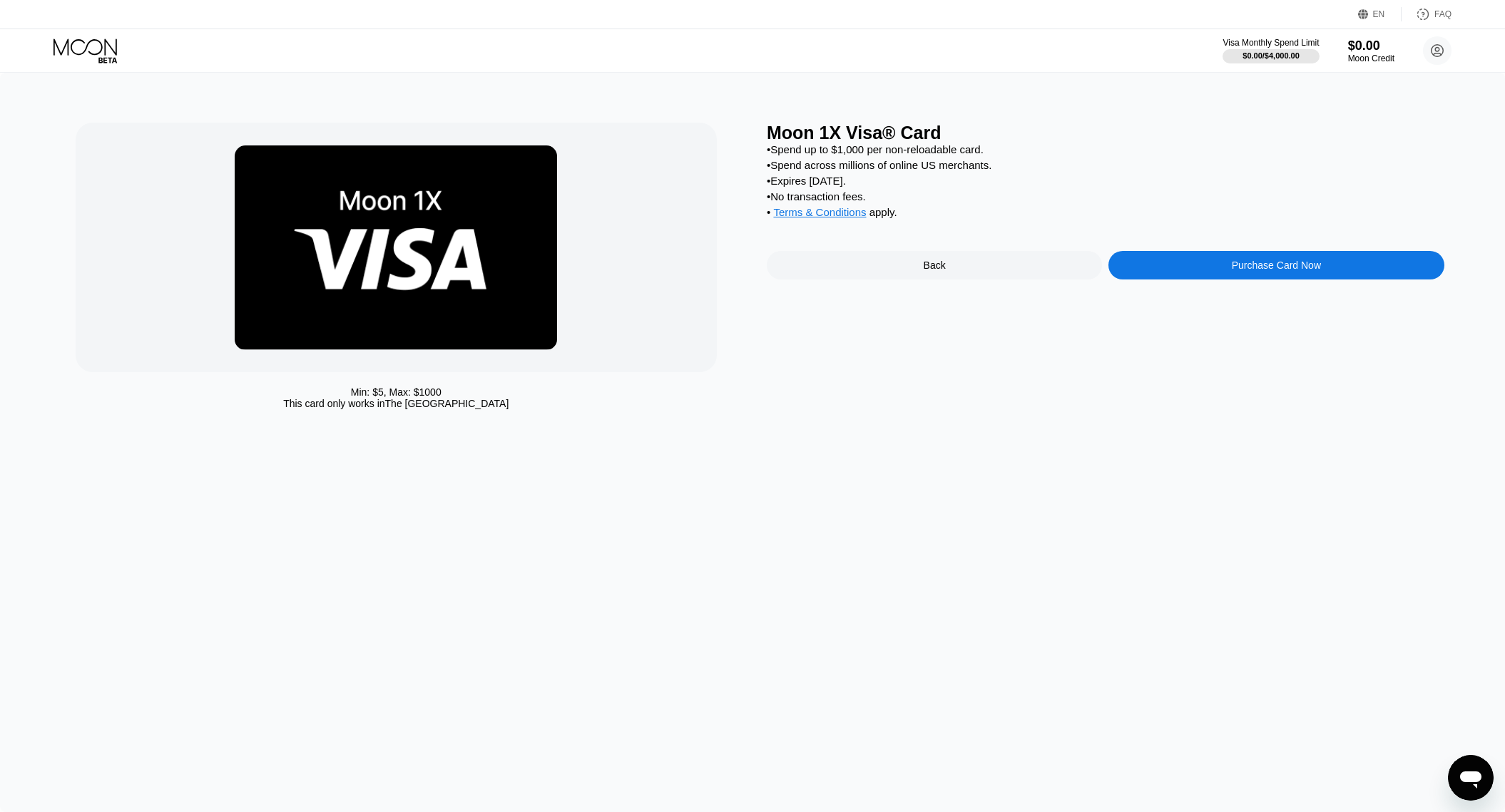
click at [925, 334] on div "Moon 1X Visa® Card • Spend up to $1,000 per non-reloadable card. • Spend across…" at bounding box center [1105, 270] width 677 height 294
click at [929, 266] on div "Back" at bounding box center [935, 265] width 22 height 11
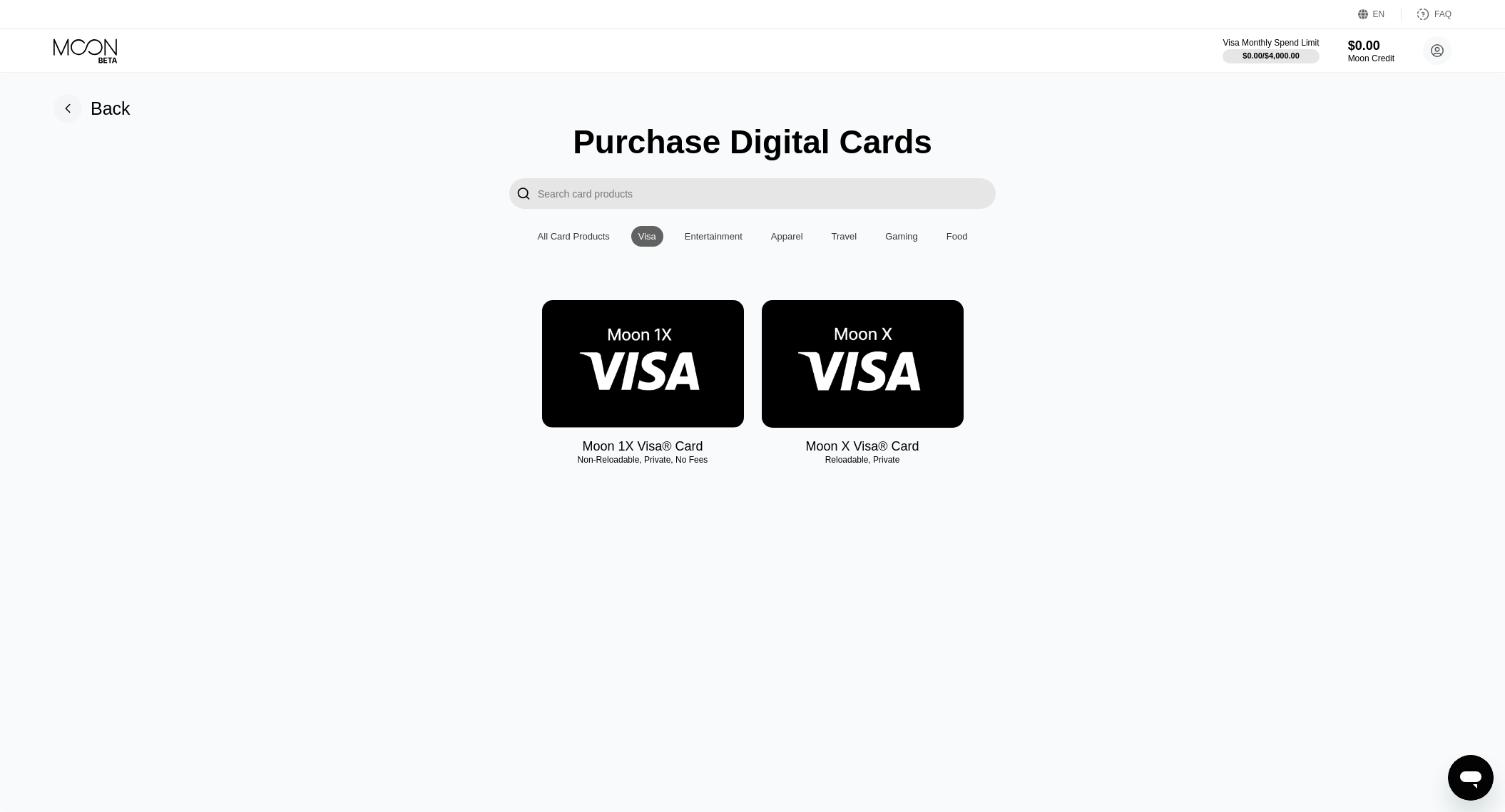
click at [872, 368] on img at bounding box center [862, 363] width 201 height 128
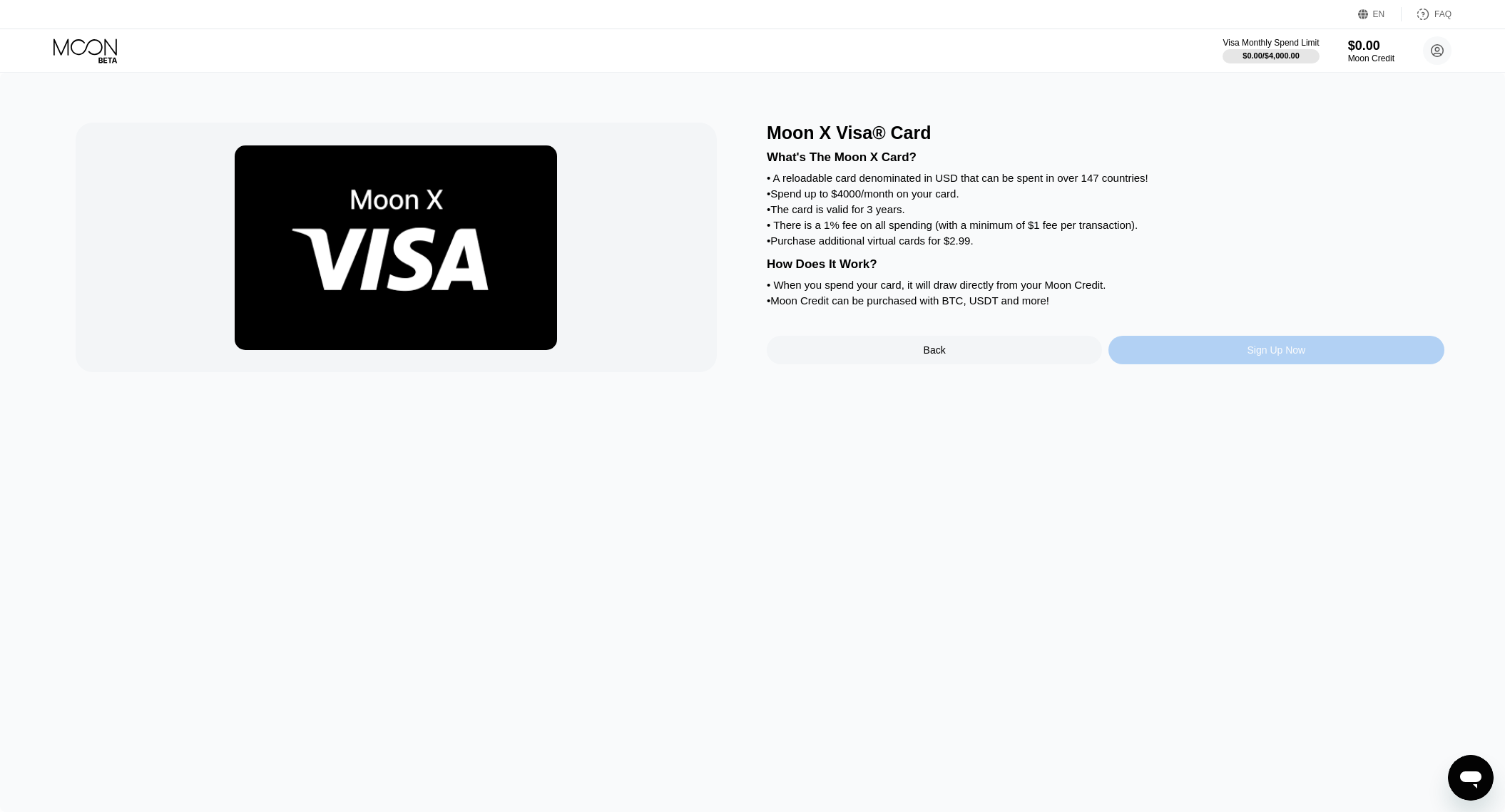
click at [1202, 354] on div "Sign Up Now" at bounding box center [1276, 351] width 336 height 29
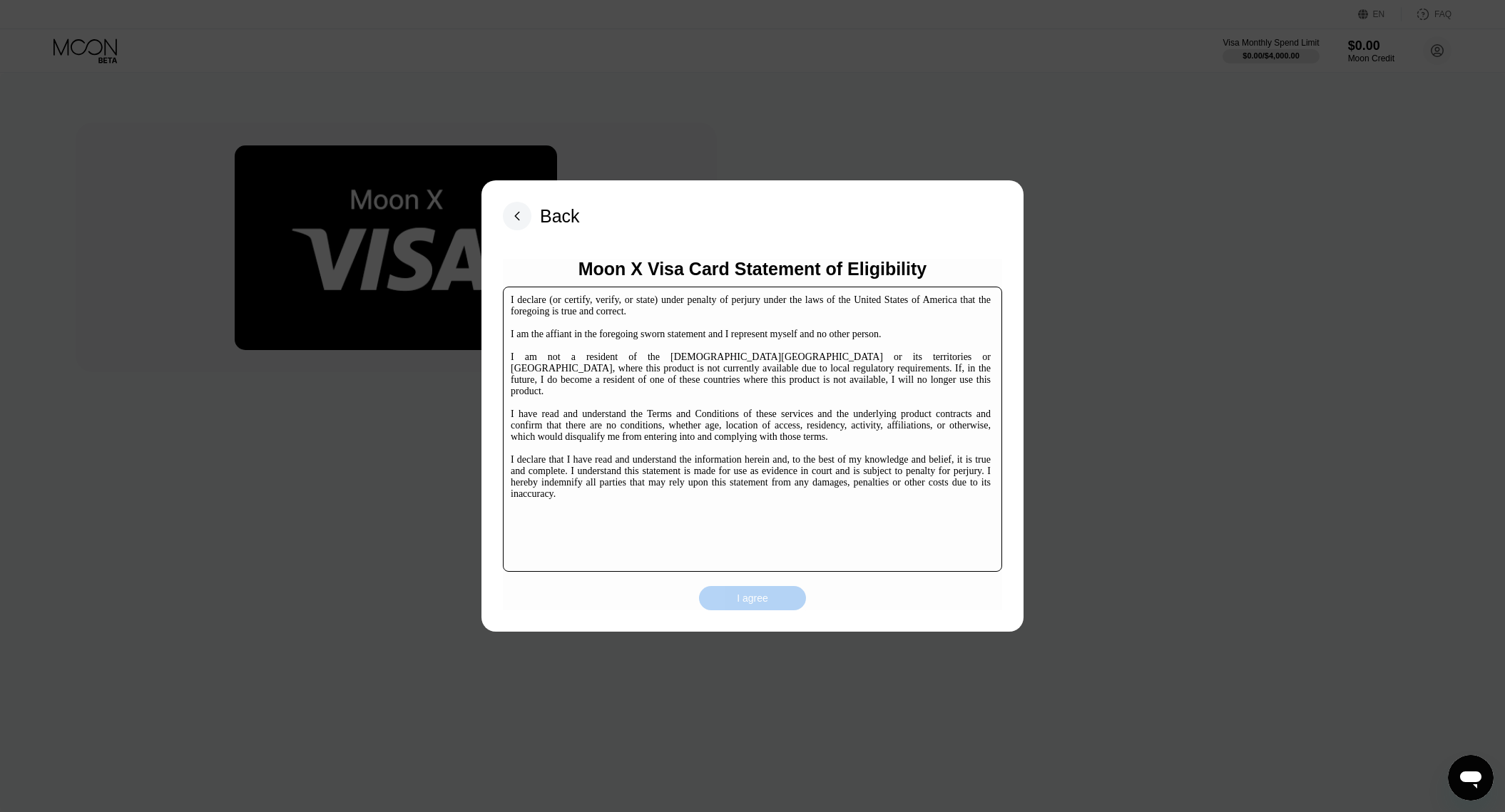
click at [775, 601] on div "I agree" at bounding box center [752, 598] width 107 height 24
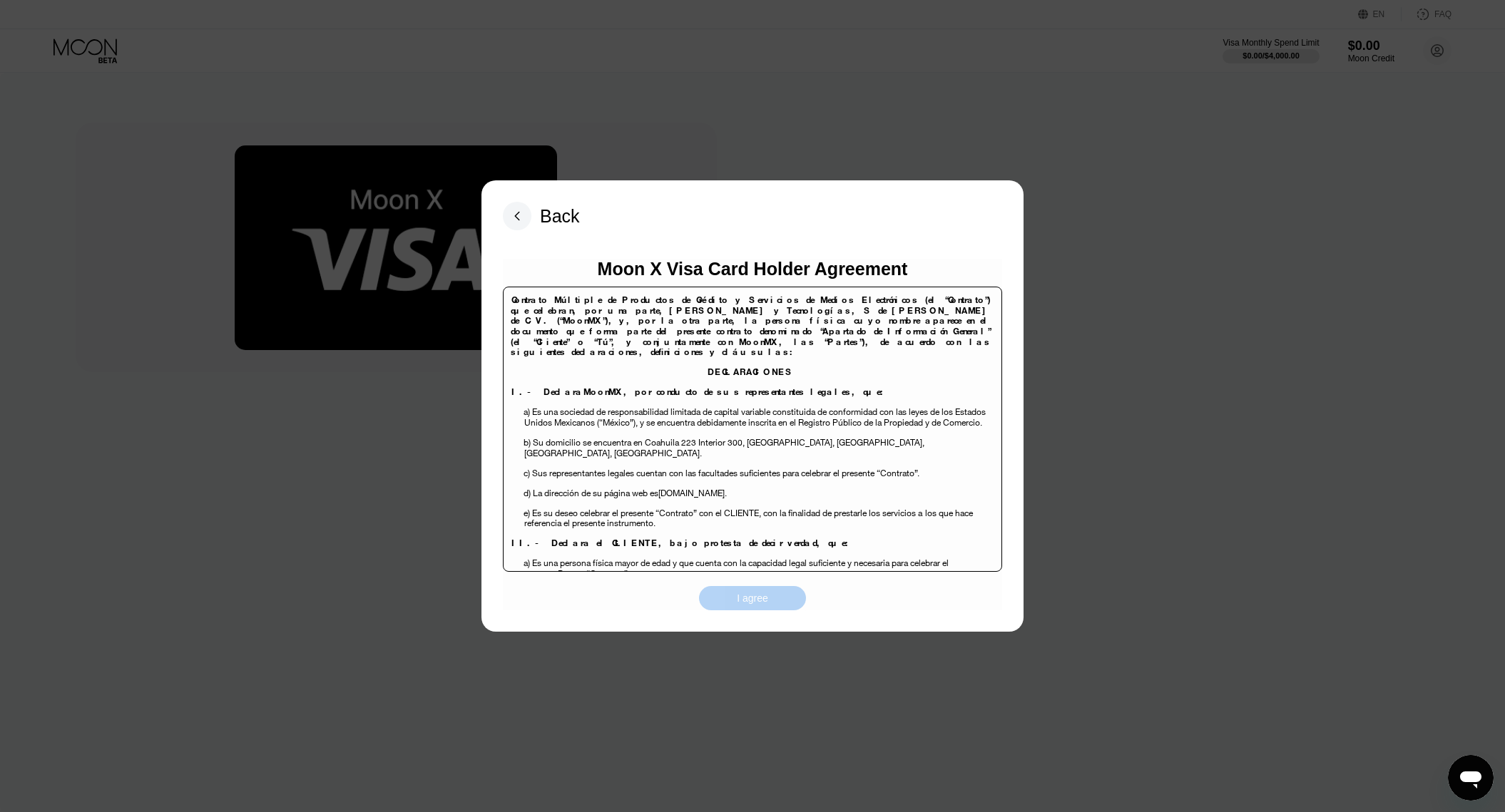
click at [752, 603] on div "I agree" at bounding box center [752, 599] width 31 height 13
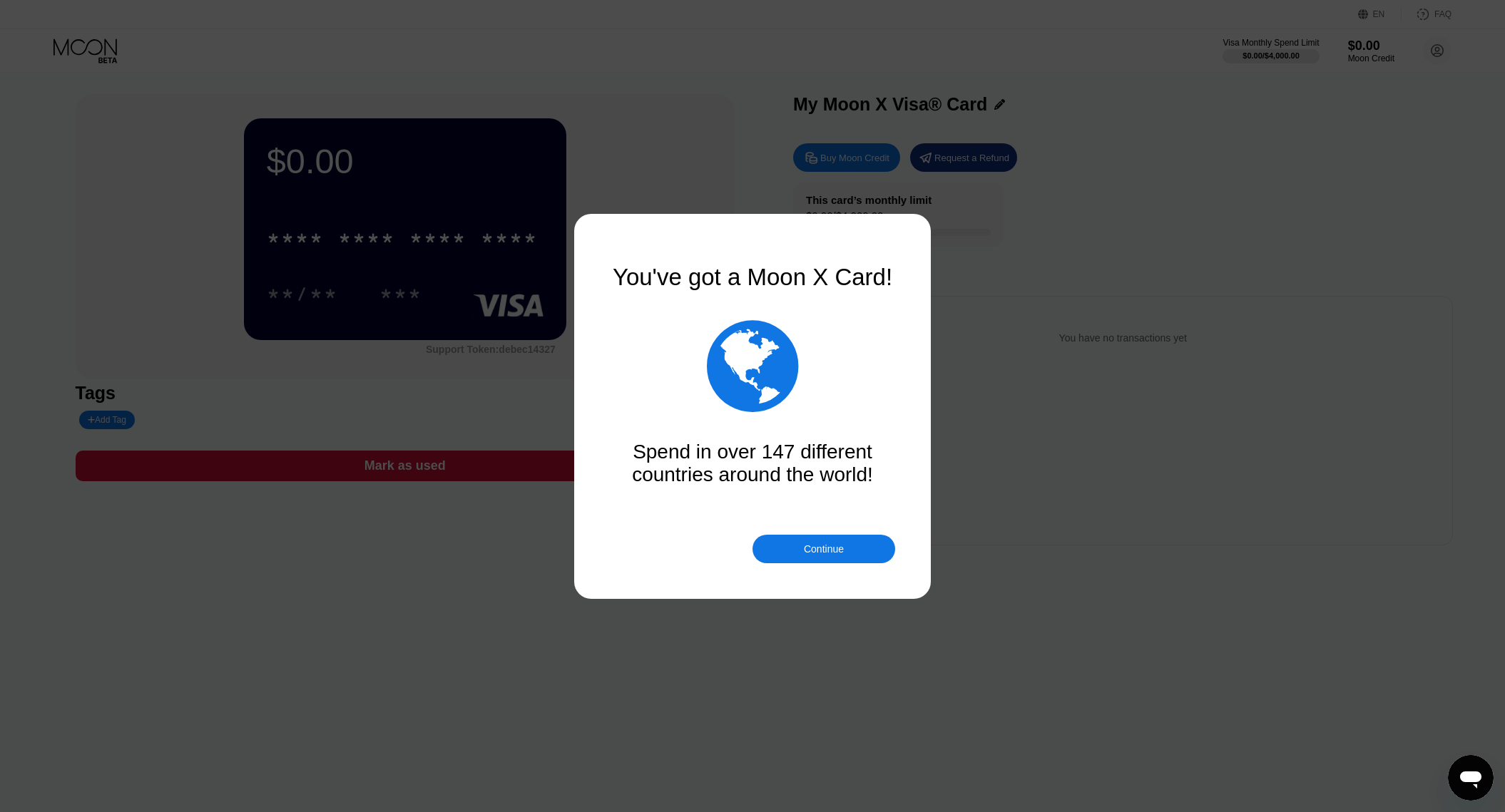
click at [812, 548] on div "Continue" at bounding box center [824, 549] width 40 height 11
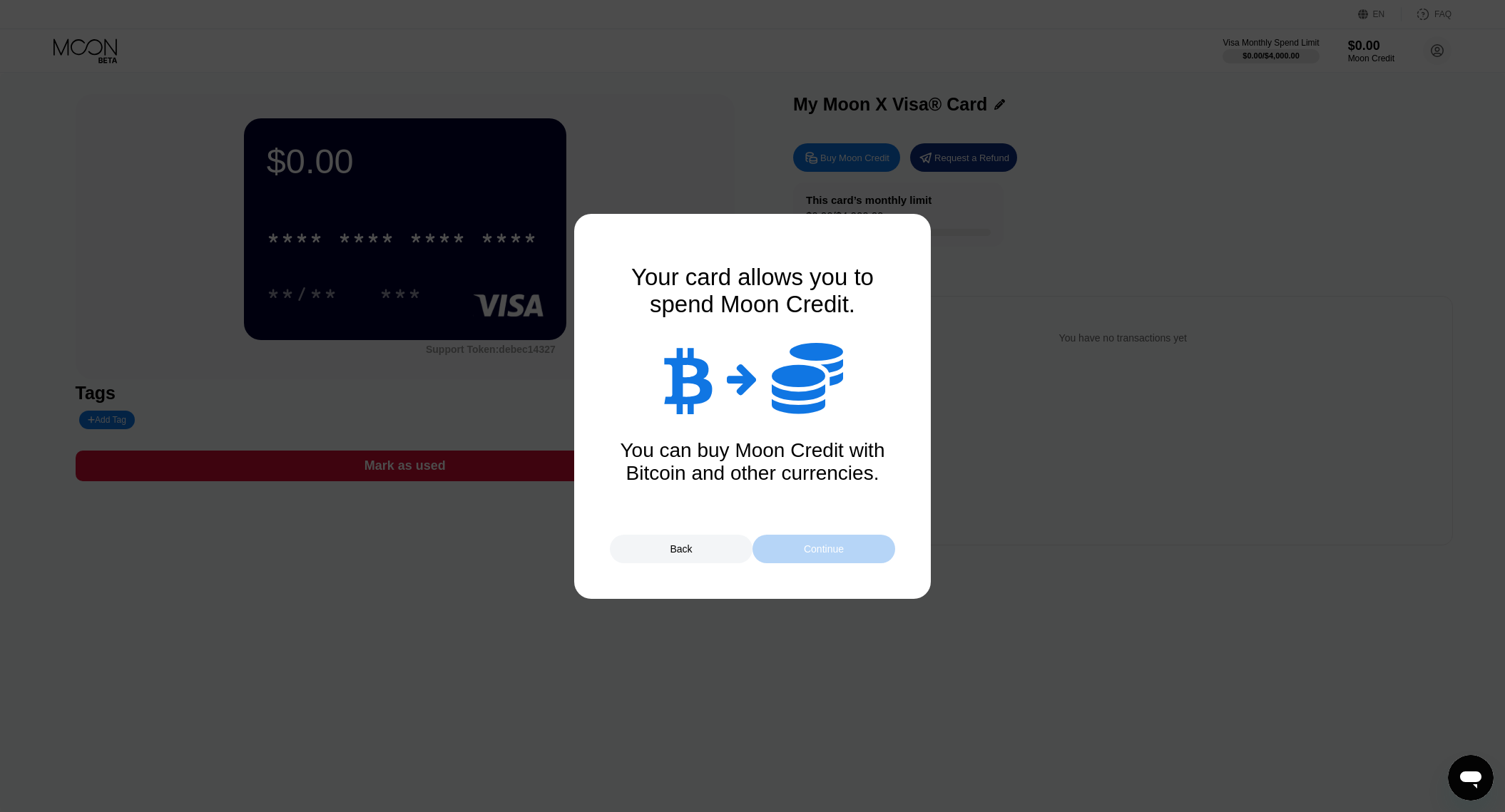
click at [812, 548] on div "Continue" at bounding box center [824, 549] width 40 height 11
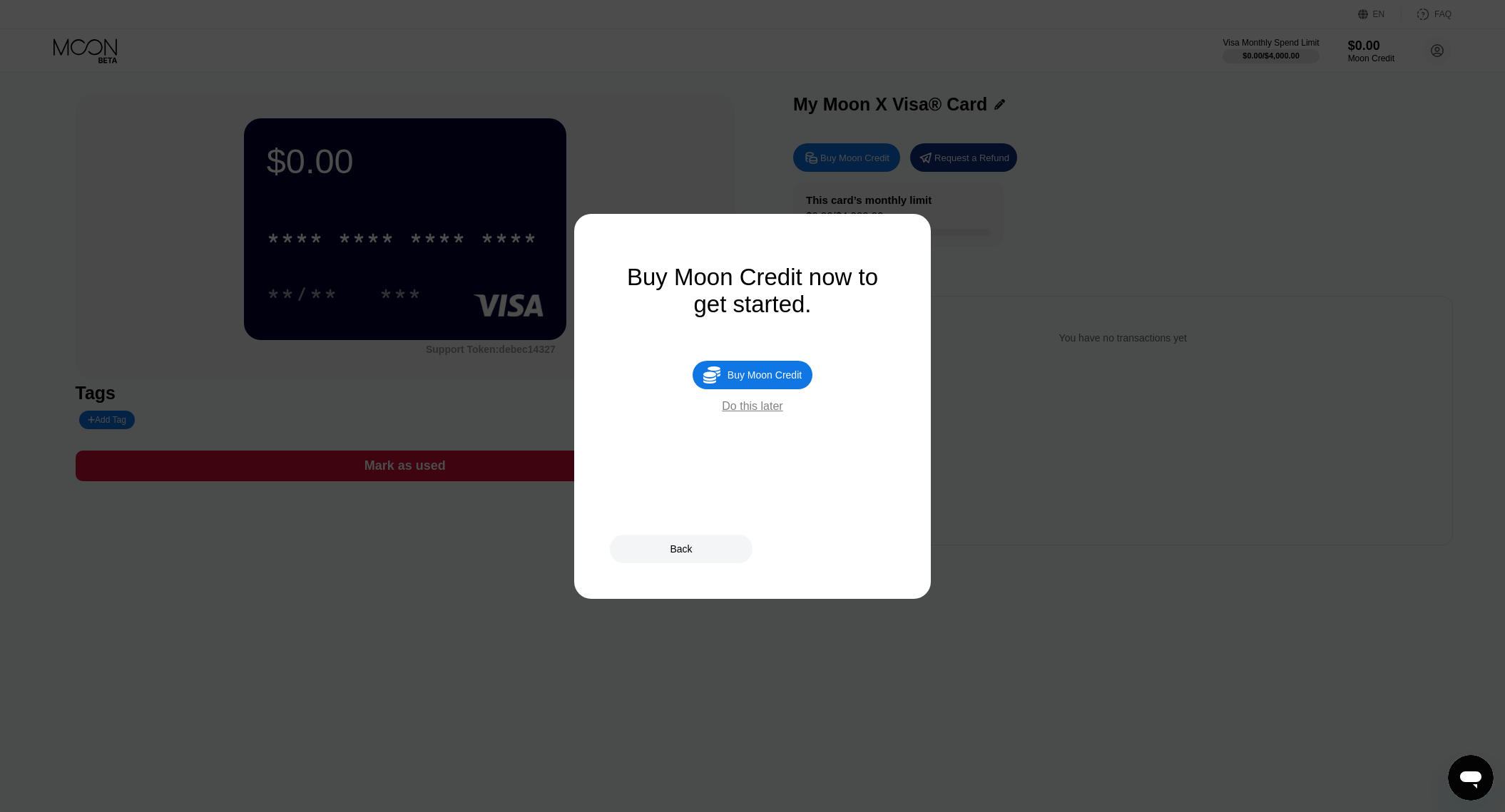
click at [775, 381] on div "Buy Moon Credit" at bounding box center [764, 375] width 74 height 11
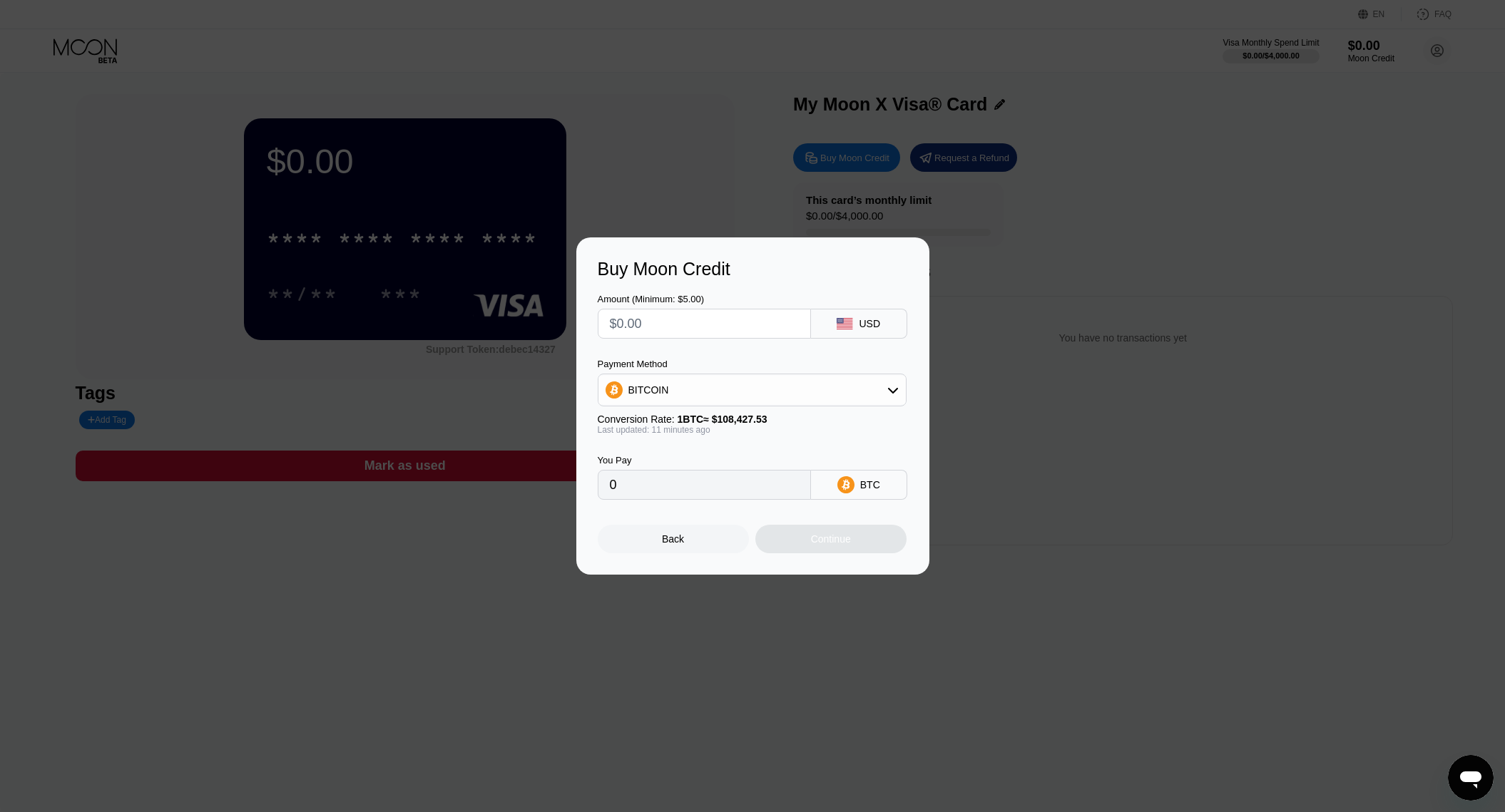
click at [858, 381] on div "BITCOIN" at bounding box center [752, 390] width 307 height 29
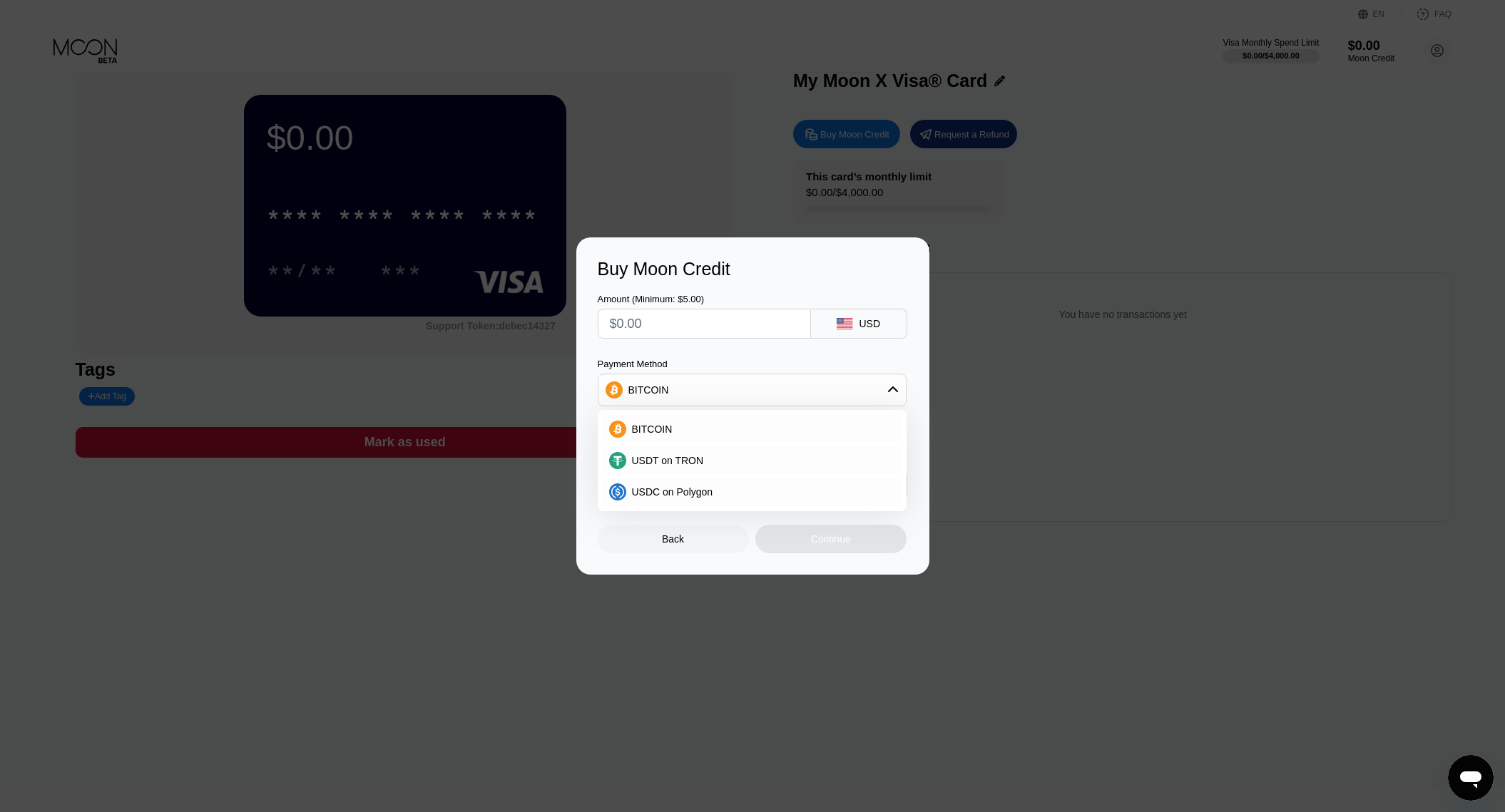
scroll to position [30, 0]
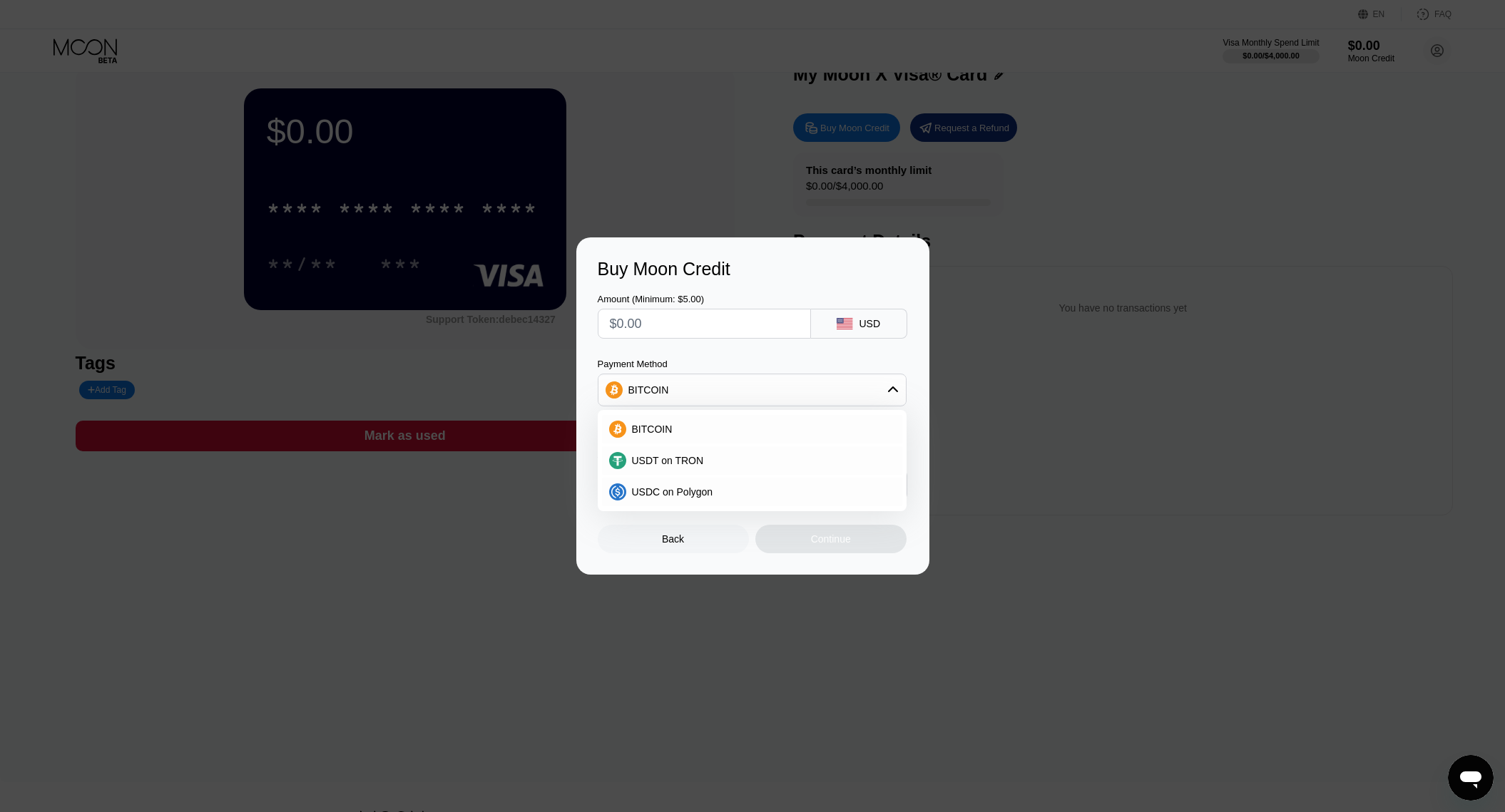
click at [920, 388] on div "Buy Moon Credit Amount (Minimum: $5.00) USD Payment Method BITCOIN BITCOIN USDT…" at bounding box center [753, 406] width 353 height 337
click at [721, 492] on div "USDC on Polygon" at bounding box center [760, 492] width 269 height 11
click at [706, 537] on div "Back" at bounding box center [673, 539] width 151 height 29
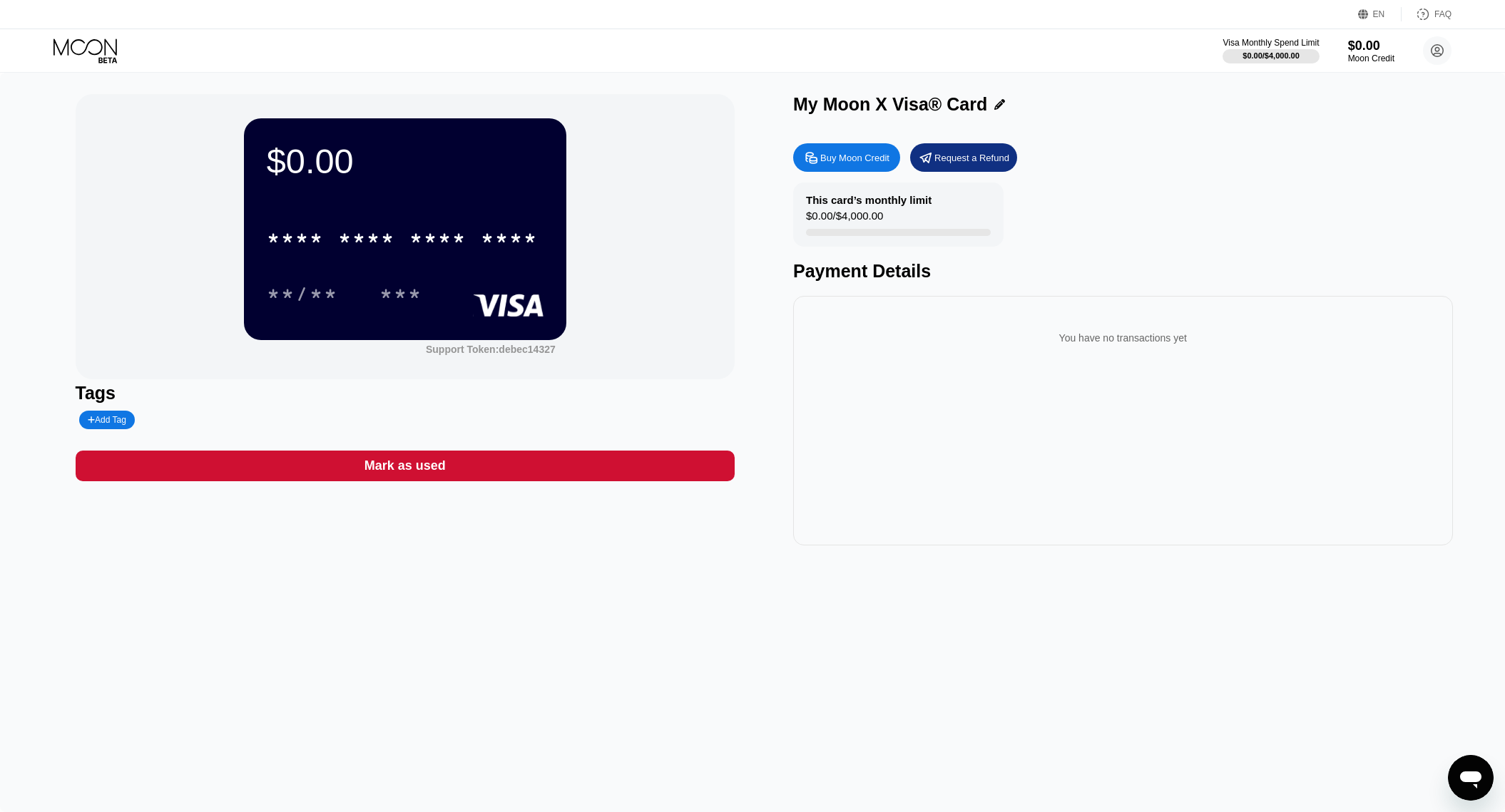
scroll to position [0, 0]
click at [400, 294] on div "***" at bounding box center [401, 296] width 43 height 22
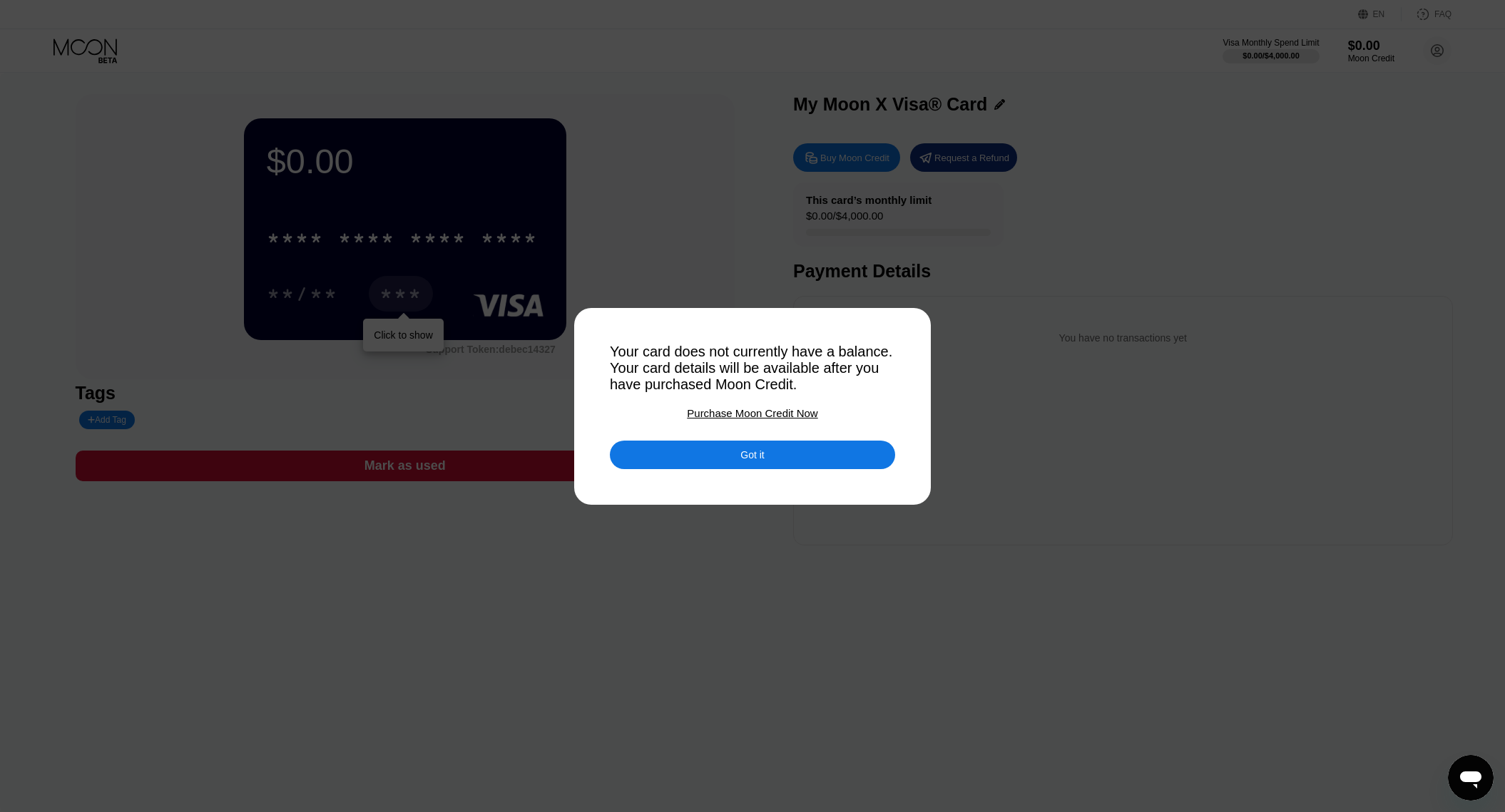
click at [714, 457] on div "Got it" at bounding box center [752, 455] width 285 height 29
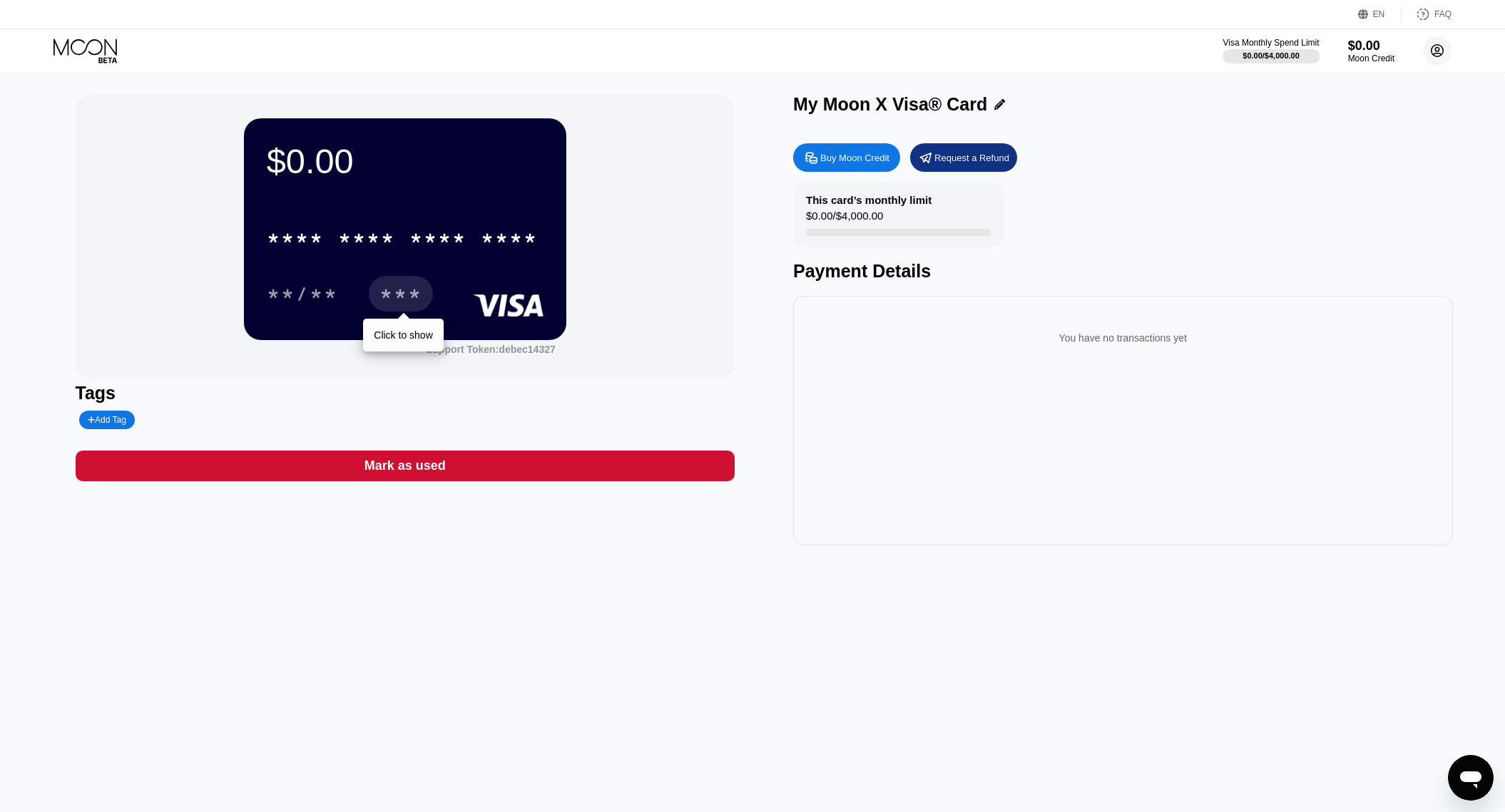
click at [1443, 46] on circle at bounding box center [1438, 51] width 29 height 29
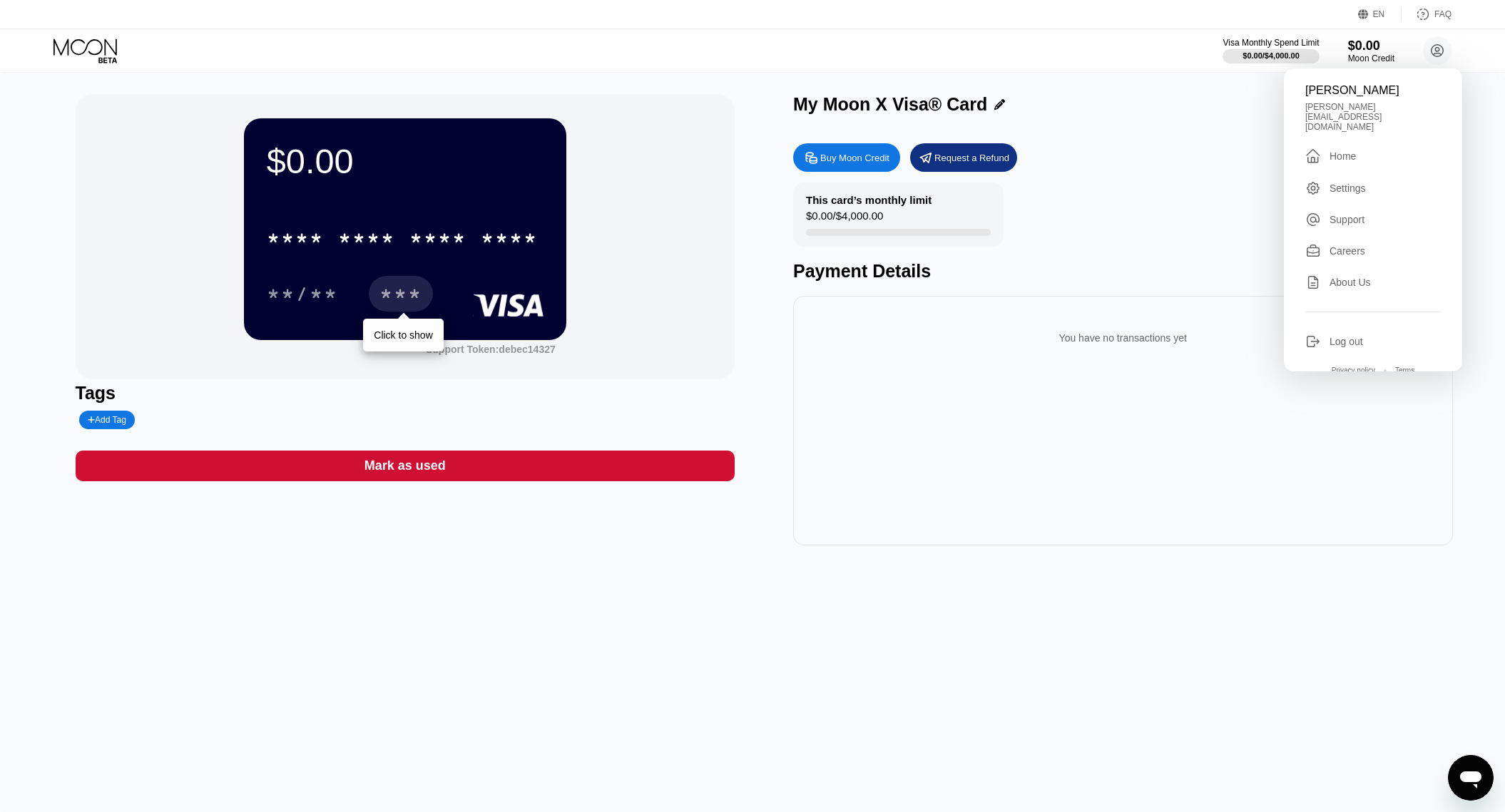
click at [1365, 182] on div "Settings" at bounding box center [1347, 188] width 36 height 11
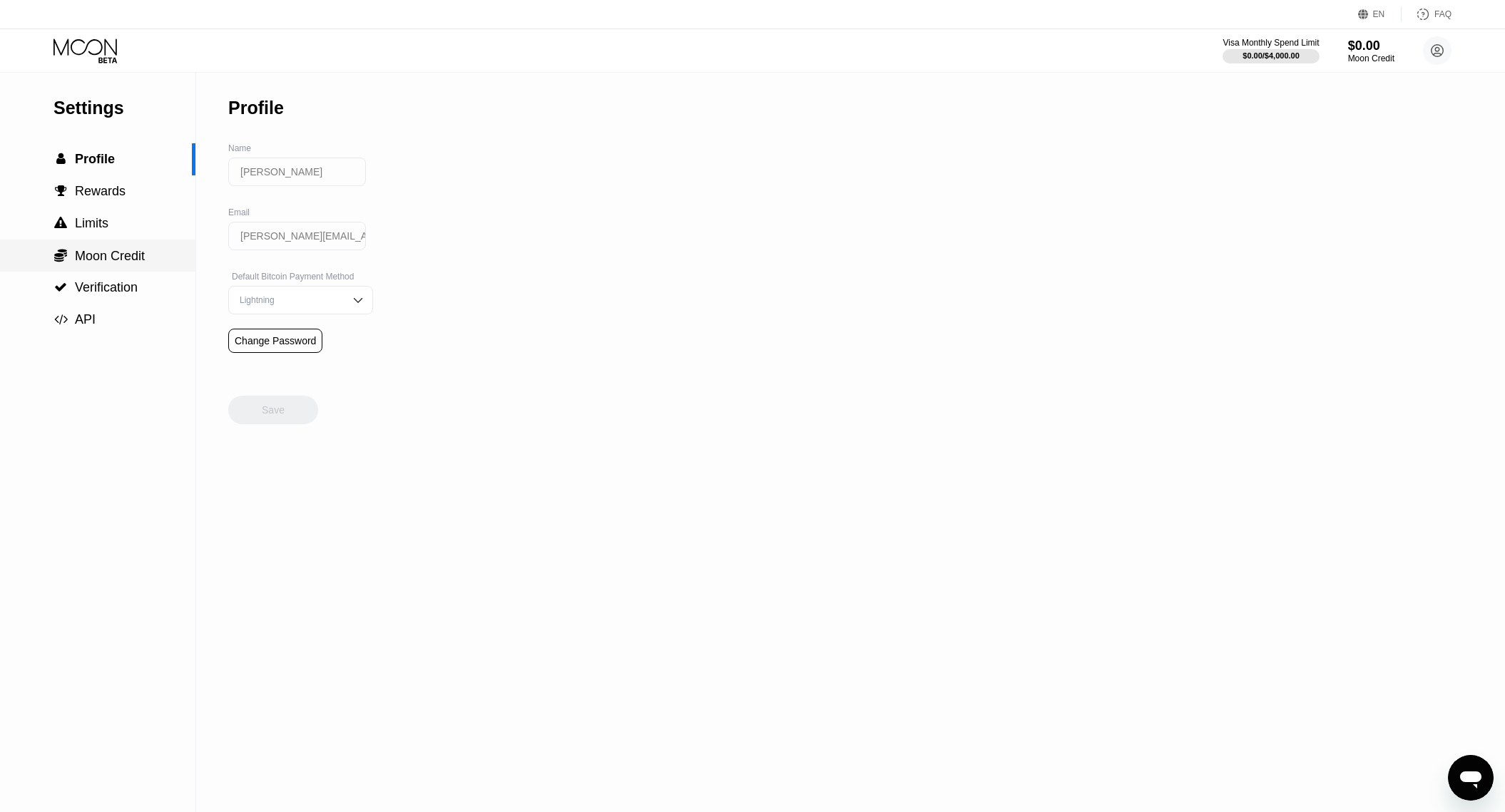
click at [106, 266] on div " Moon Credit" at bounding box center [97, 256] width 195 height 32
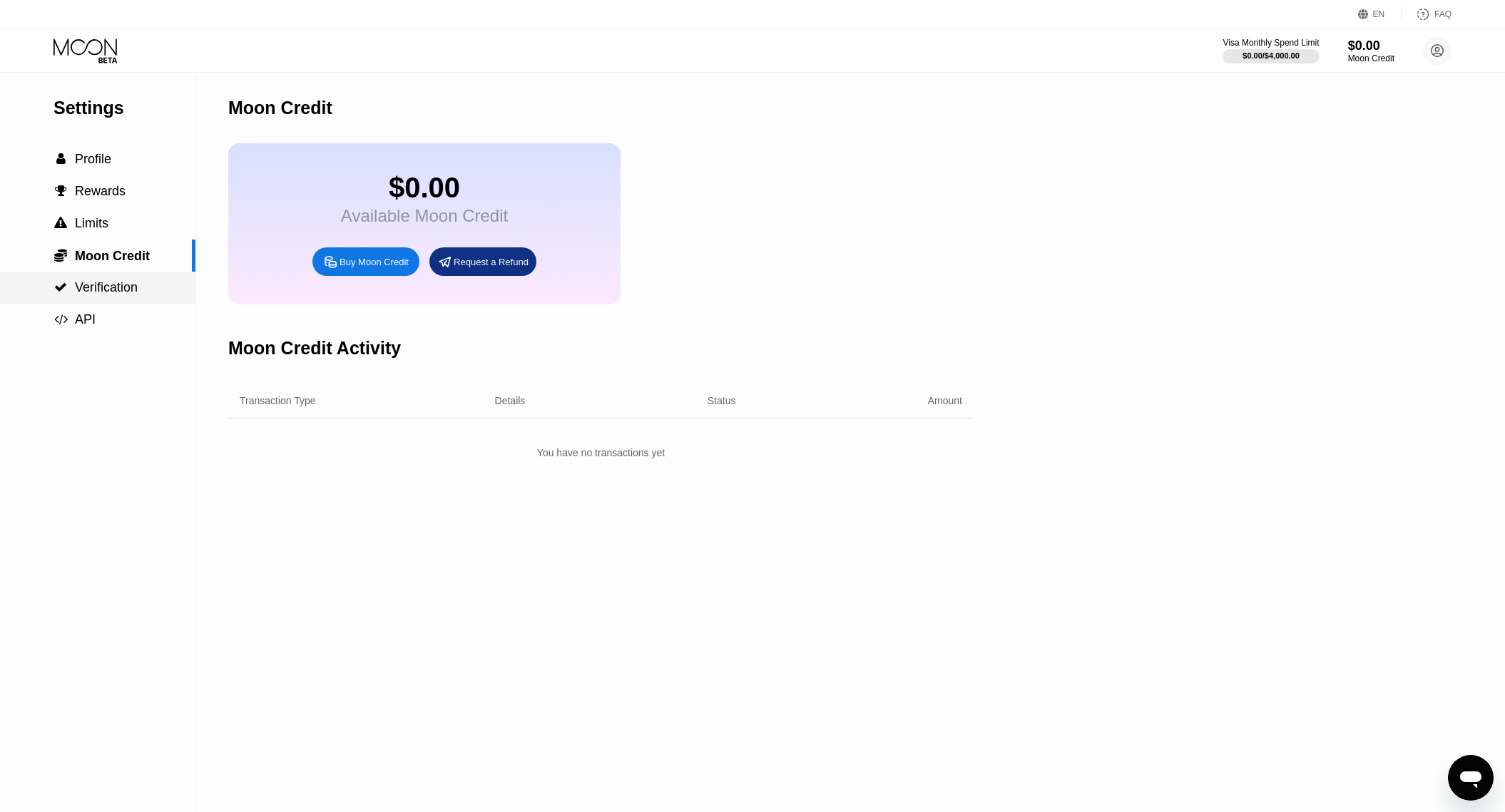
click at [113, 293] on span "Verification" at bounding box center [106, 287] width 63 height 14
